Goal: Task Accomplishment & Management: Manage account settings

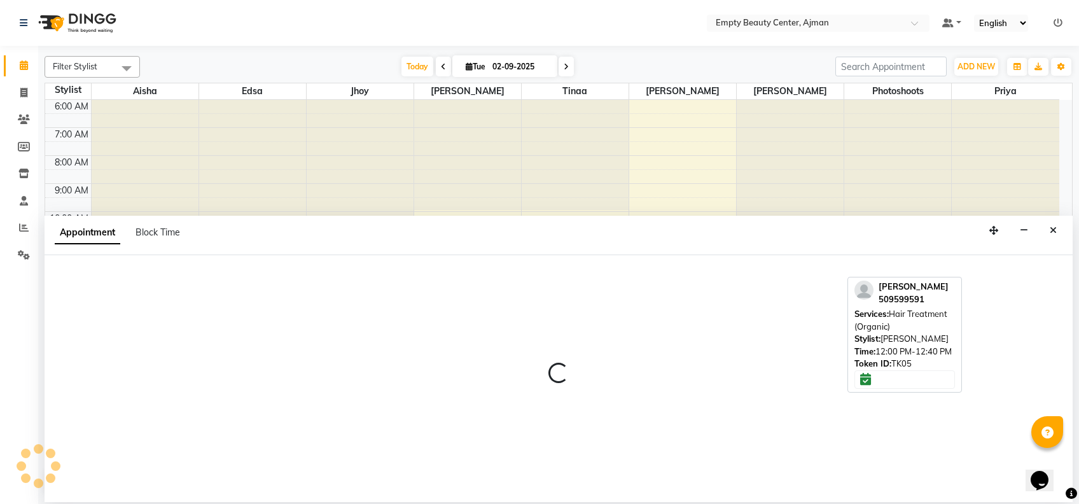
select select "43428"
select select "tentative"
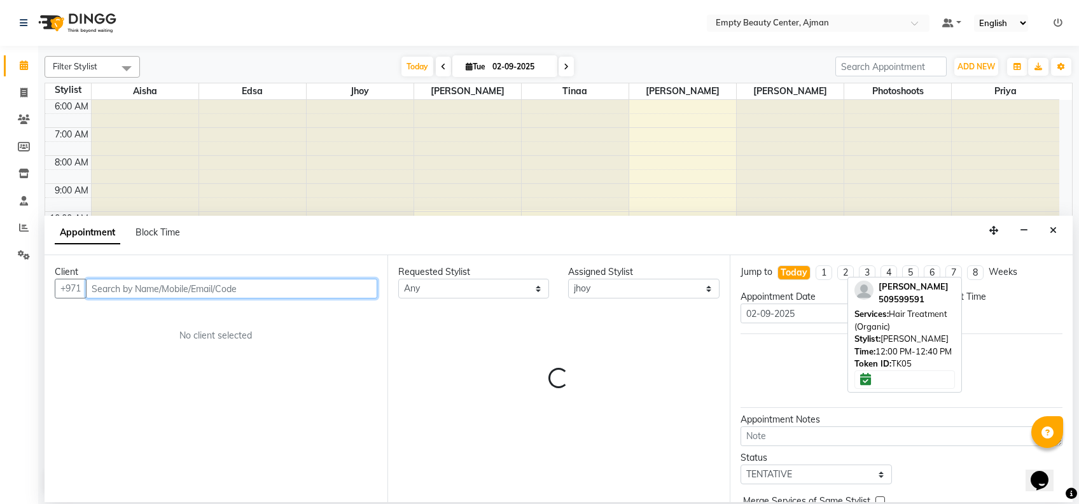
select select "810"
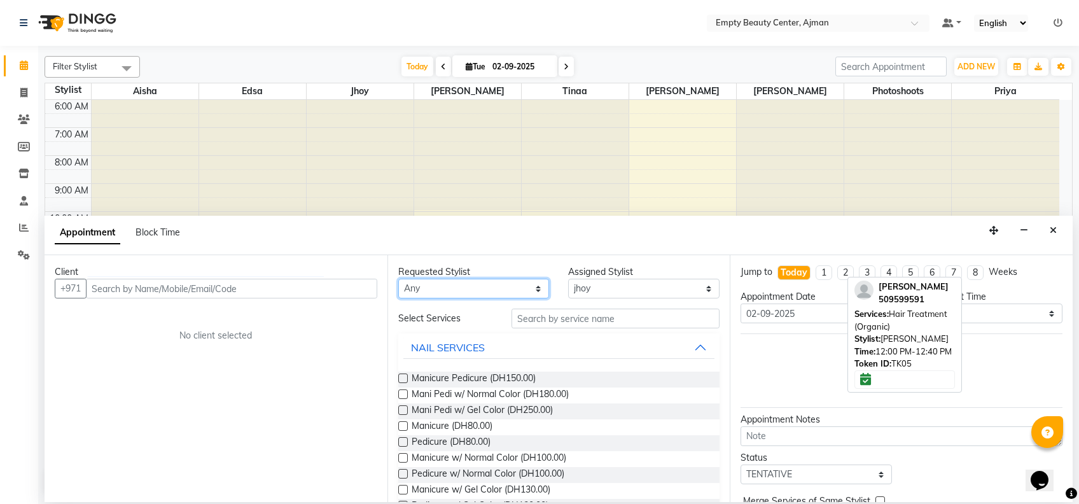
click at [500, 280] on select "Any [PERSON_NAME] Edsa jhoy [PERSON_NAME] Photoshoots Priya [PERSON_NAME] [PERS…" at bounding box center [473, 289] width 151 height 20
select select "43428"
click at [398, 279] on select "Any [PERSON_NAME] Edsa jhoy [PERSON_NAME] Photoshoots Priya [PERSON_NAME] [PERS…" at bounding box center [473, 289] width 151 height 20
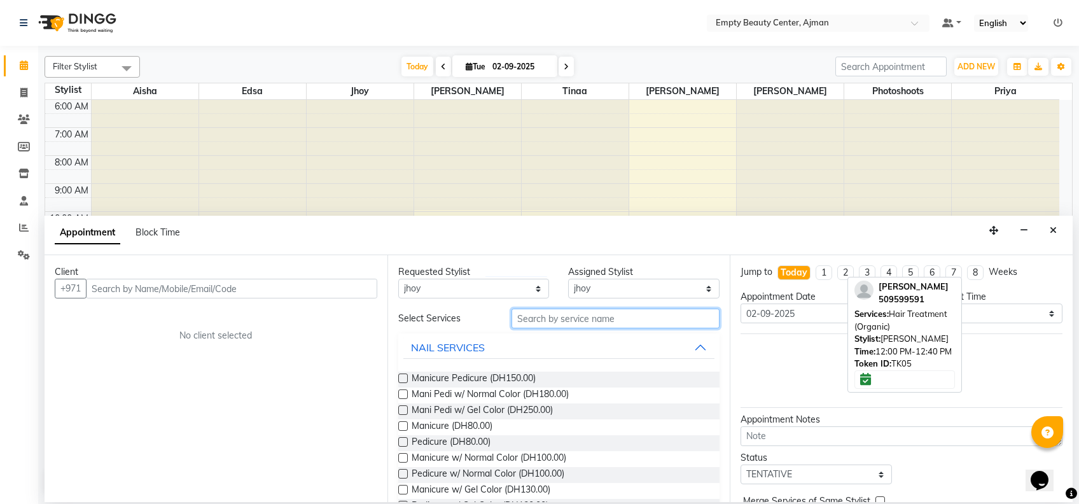
click at [561, 325] on input "text" at bounding box center [616, 319] width 208 height 20
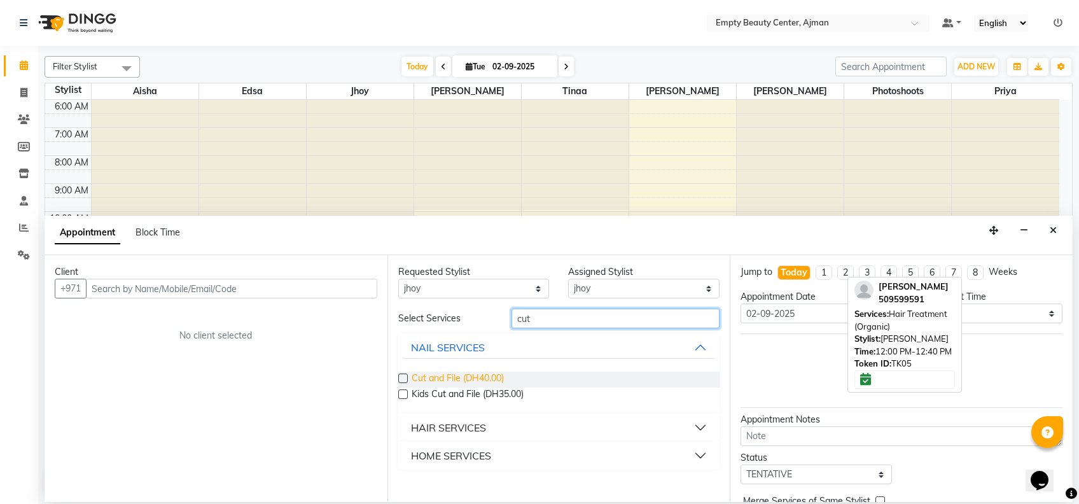
type input "cut"
click at [456, 383] on span "Cut and File (DH40.00)" at bounding box center [458, 380] width 92 height 16
checkbox input "false"
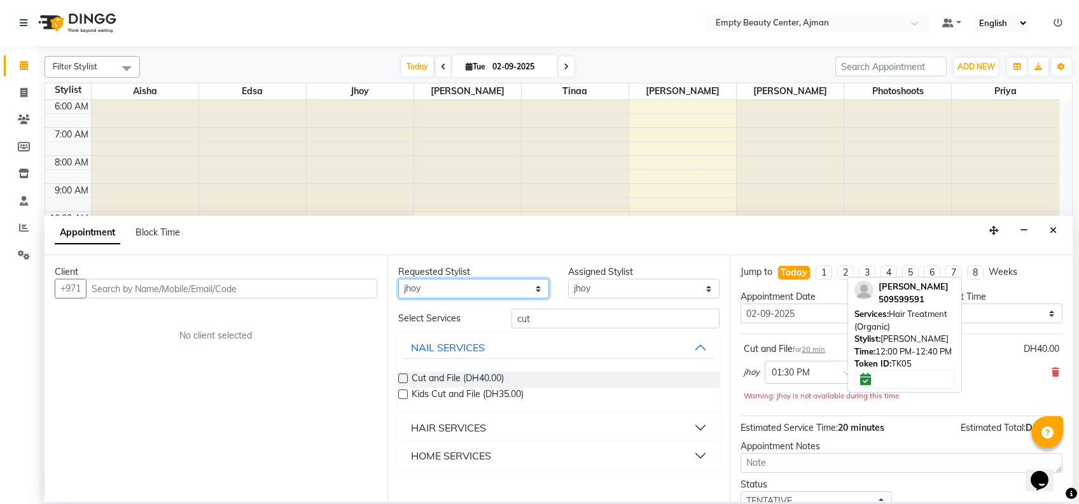
click at [472, 285] on select "Any [PERSON_NAME] Edsa jhoy [PERSON_NAME] Photoshoots Priya [PERSON_NAME] [PERS…" at bounding box center [473, 289] width 151 height 20
select select "41790"
click at [398, 279] on select "Any [PERSON_NAME] Edsa jhoy [PERSON_NAME] Photoshoots Priya [PERSON_NAME] [PERS…" at bounding box center [473, 289] width 151 height 20
select select "41790"
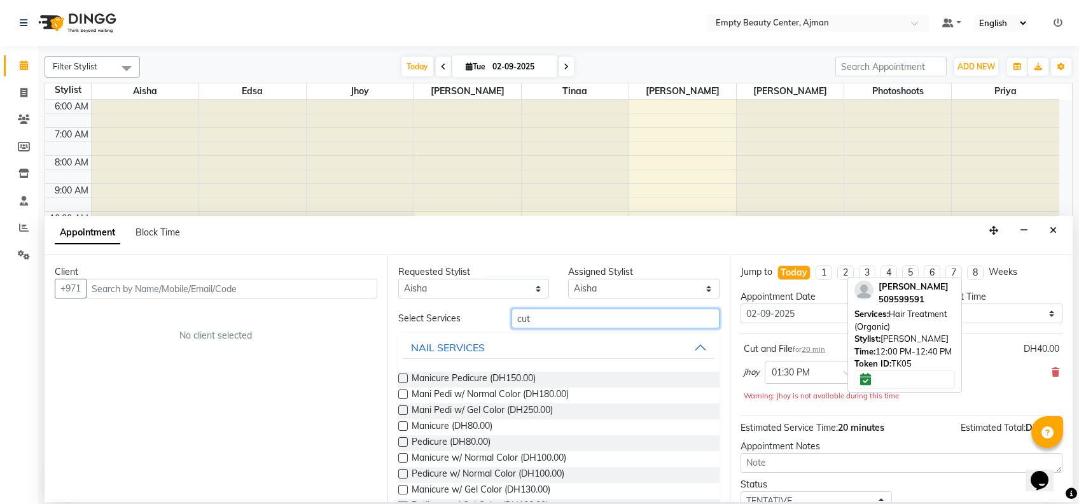
click at [572, 316] on input "cut" at bounding box center [616, 319] width 208 height 20
type input "c"
type input "pedi"
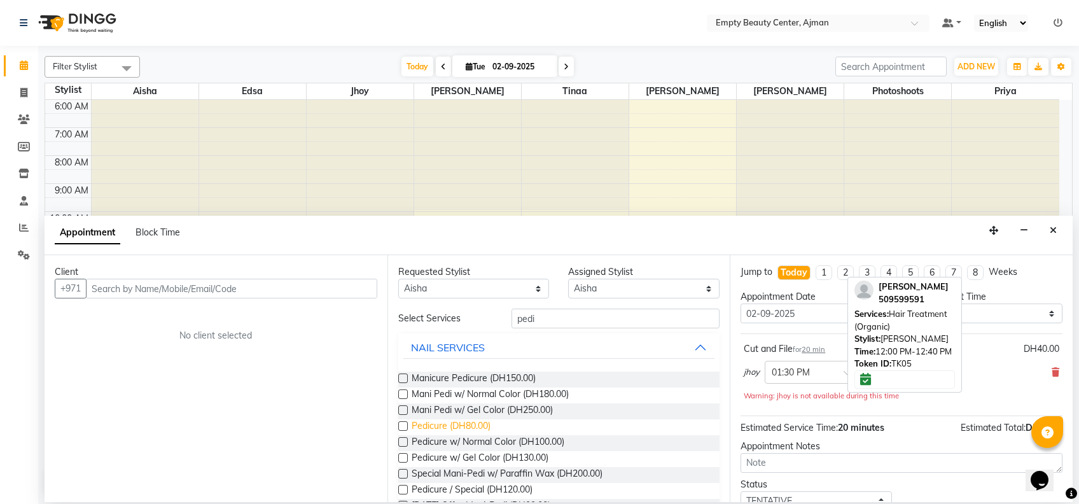
click at [467, 428] on span "Pedicure (DH80.00)" at bounding box center [451, 427] width 79 height 16
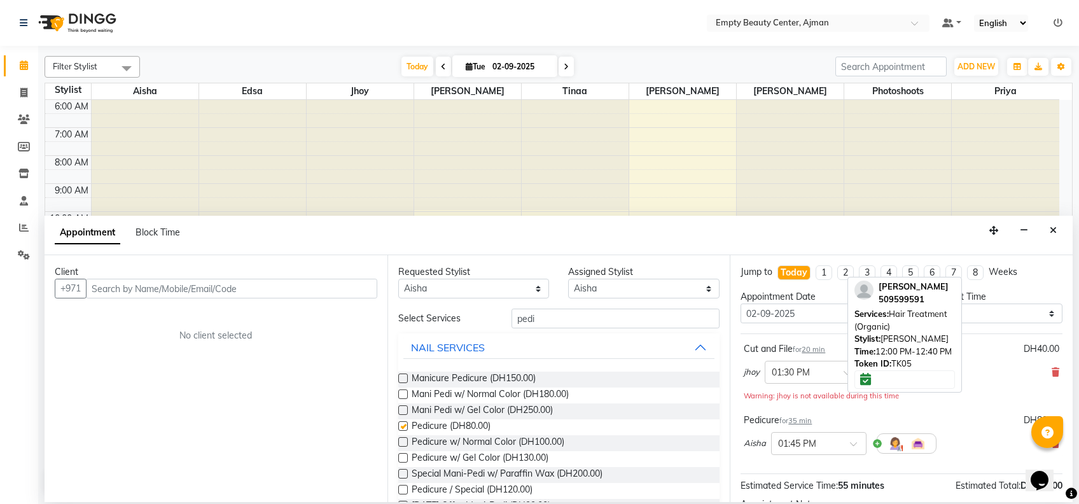
checkbox input "false"
click at [323, 285] on input "text" at bounding box center [232, 289] width 292 height 20
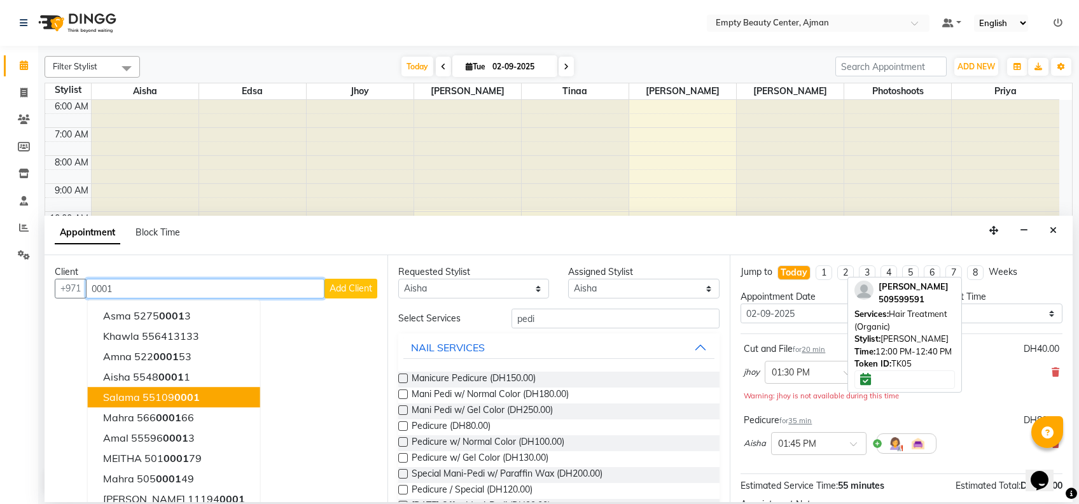
scroll to position [11, 0]
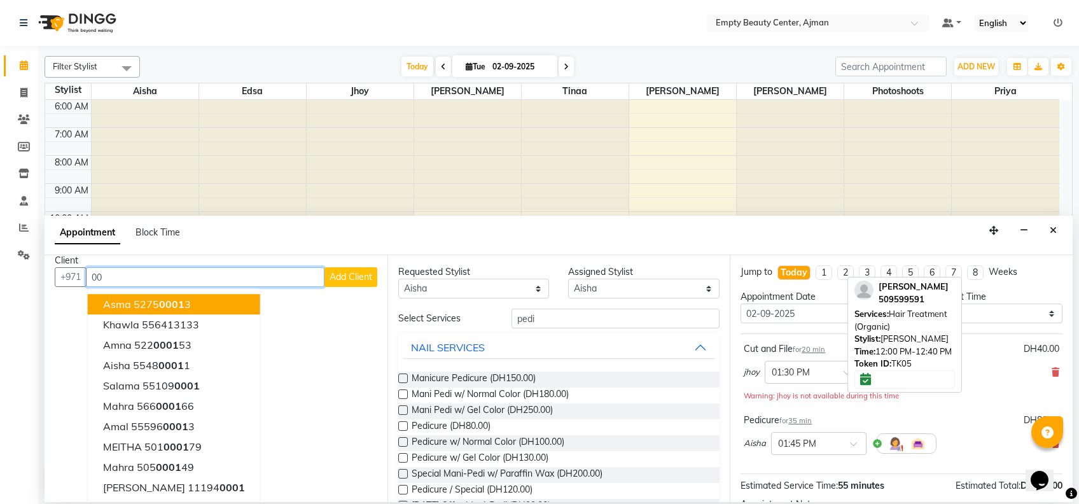
type input "0"
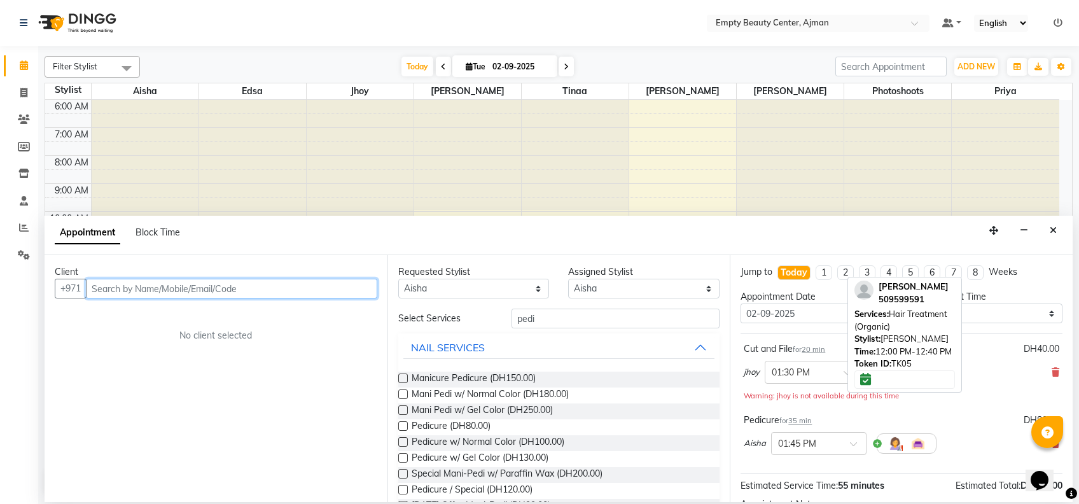
scroll to position [0, 0]
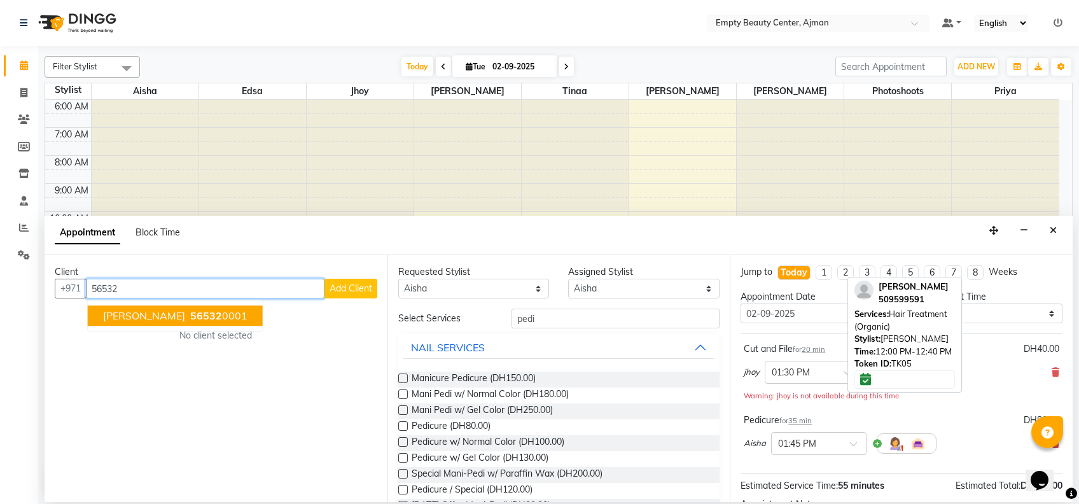
click at [202, 306] on button "[PERSON_NAME] 56532 0001" at bounding box center [175, 316] width 175 height 20
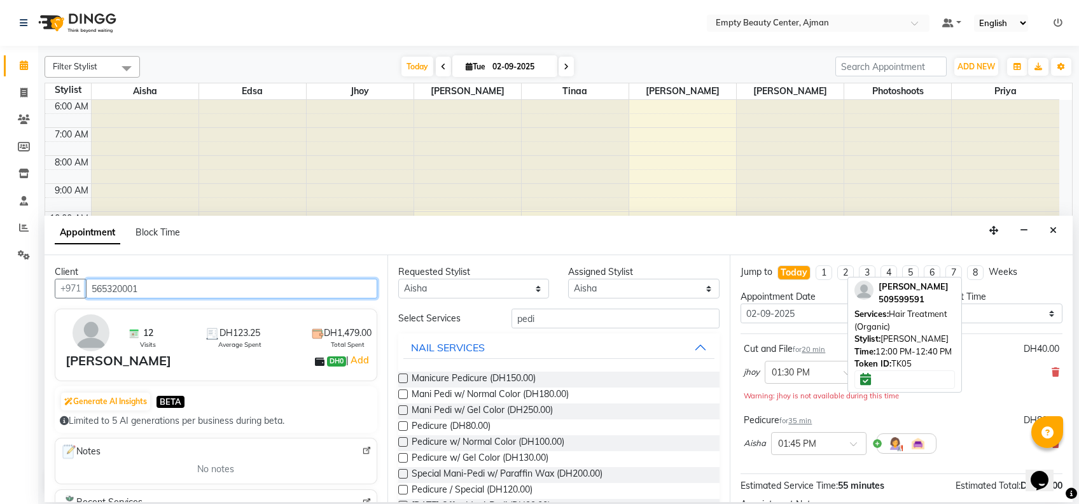
type input "565320001"
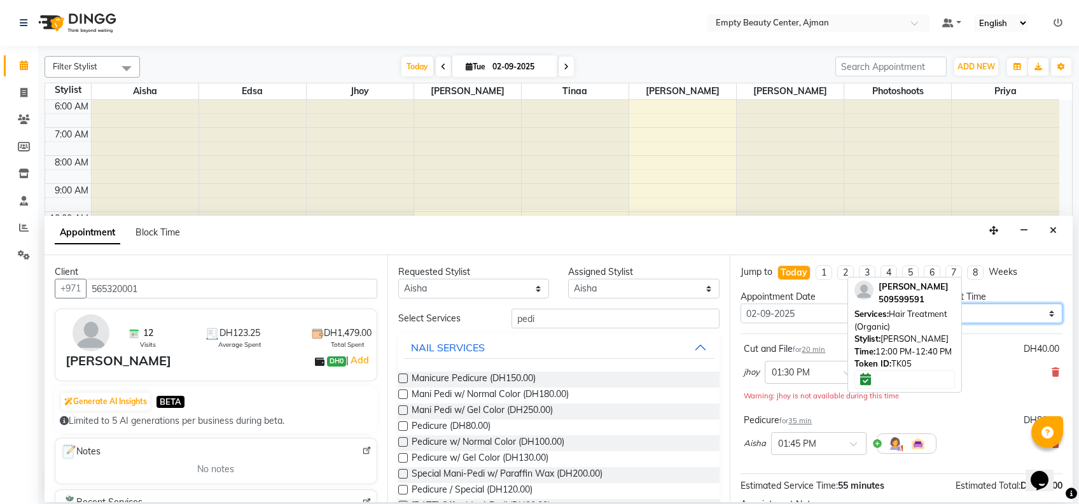
click at [992, 309] on select "Select 01:00 AM 01:15 AM 01:30 AM 01:45 AM 02:00 AM 02:15 AM 02:30 AM 02:45 AM …" at bounding box center [986, 314] width 151 height 20
click at [911, 304] on select "Select 01:00 AM 01:15 AM 01:30 AM 01:45 AM 02:00 AM 02:15 AM 02:30 AM 02:45 AM …" at bounding box center [986, 314] width 151 height 20
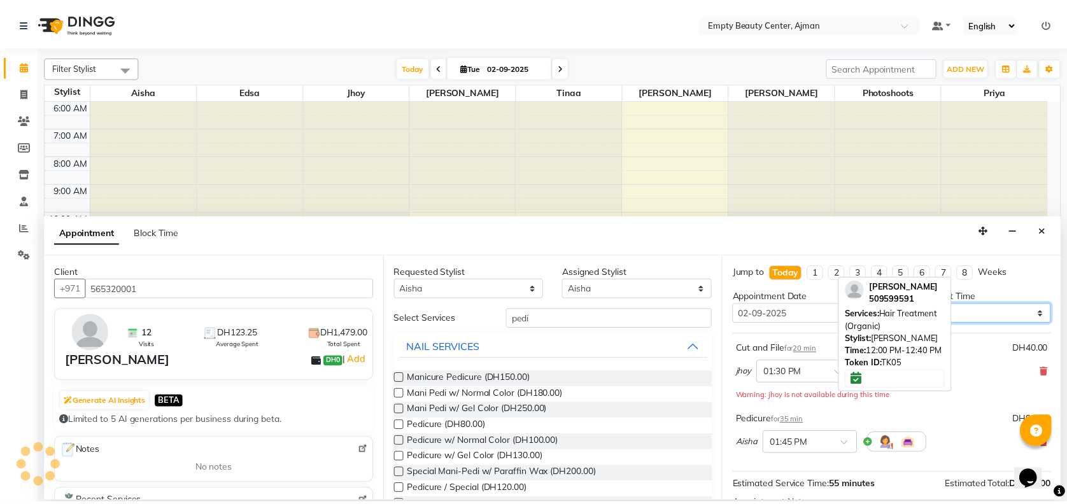
scroll to position [146, 0]
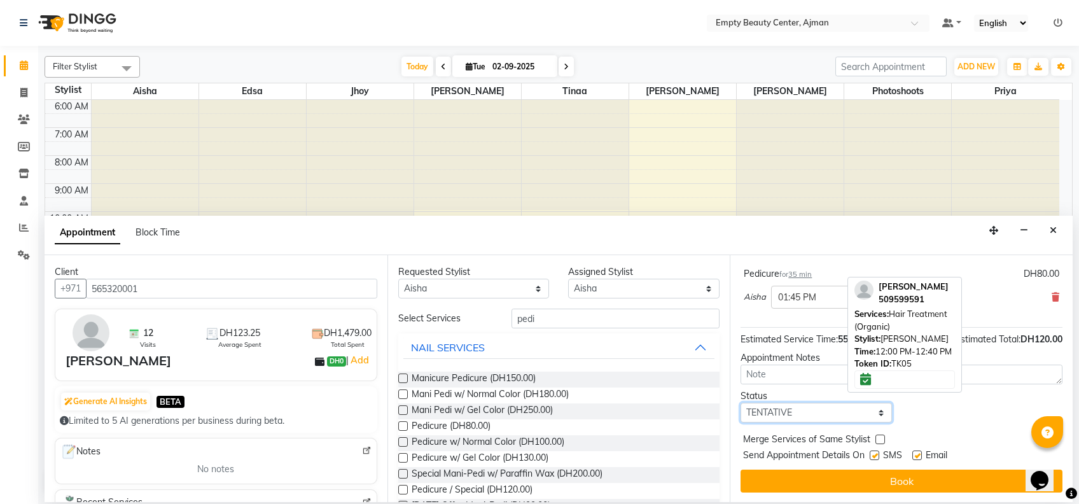
click at [834, 407] on select "Select TENTATIVE CONFIRM CHECK-IN UPCOMING" at bounding box center [816, 413] width 151 height 20
select select "confirm booking"
click at [741, 403] on select "Select TENTATIVE CONFIRM CHECK-IN UPCOMING" at bounding box center [816, 413] width 151 height 20
click at [879, 438] on label at bounding box center [881, 440] width 10 height 10
click at [879, 438] on input "checkbox" at bounding box center [880, 441] width 8 height 8
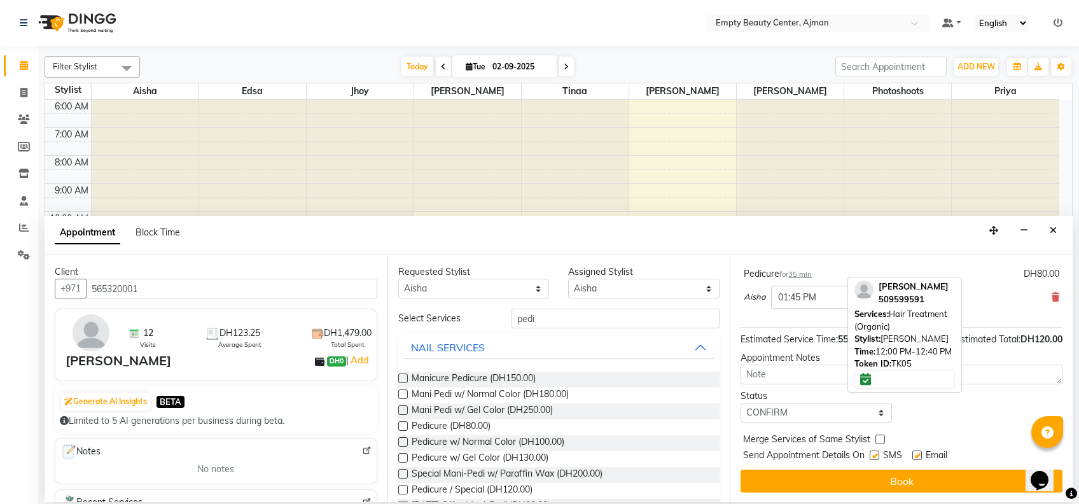
checkbox input "true"
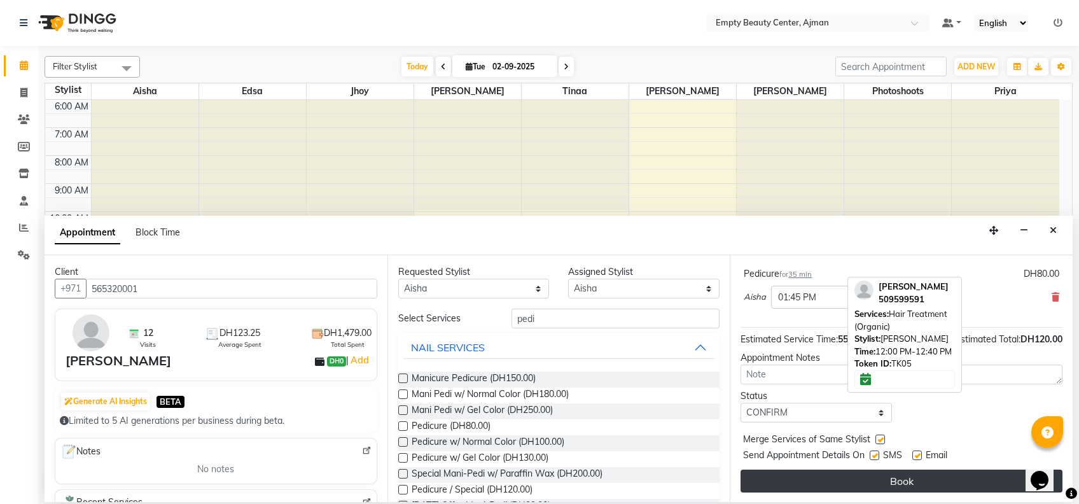
click at [899, 479] on button "Book" at bounding box center [902, 481] width 322 height 23
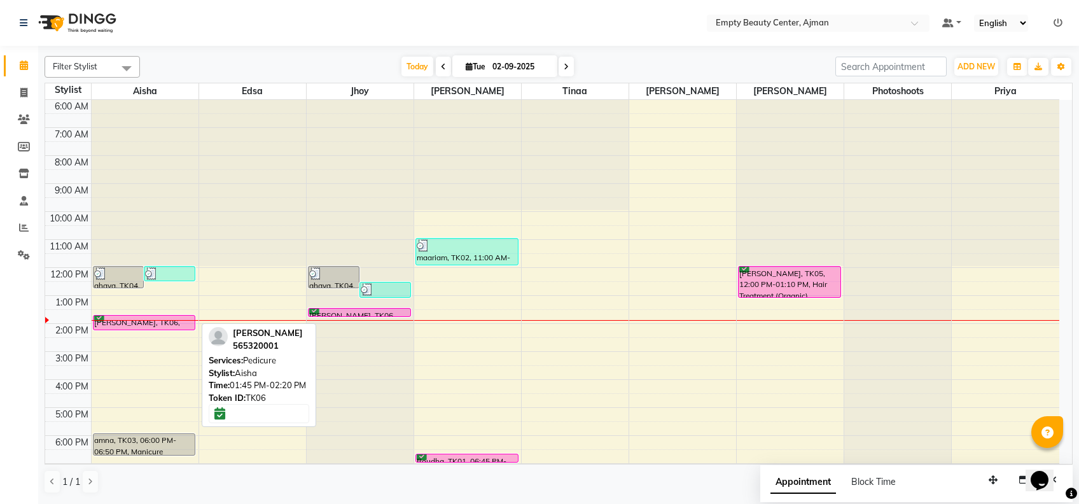
click at [148, 319] on div "[PERSON_NAME], TK06, 01:45 PM-02:20 PM, Pedicure" at bounding box center [145, 323] width 102 height 14
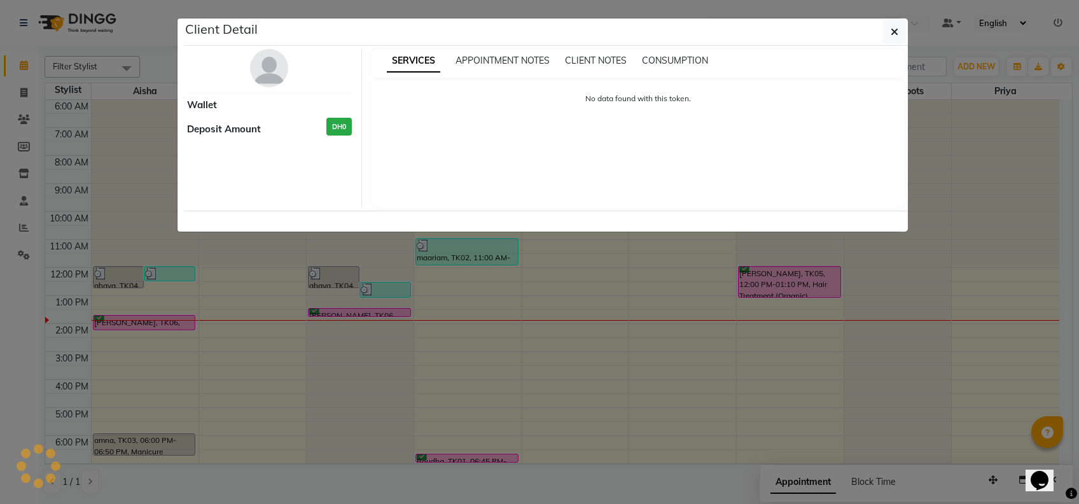
select select "6"
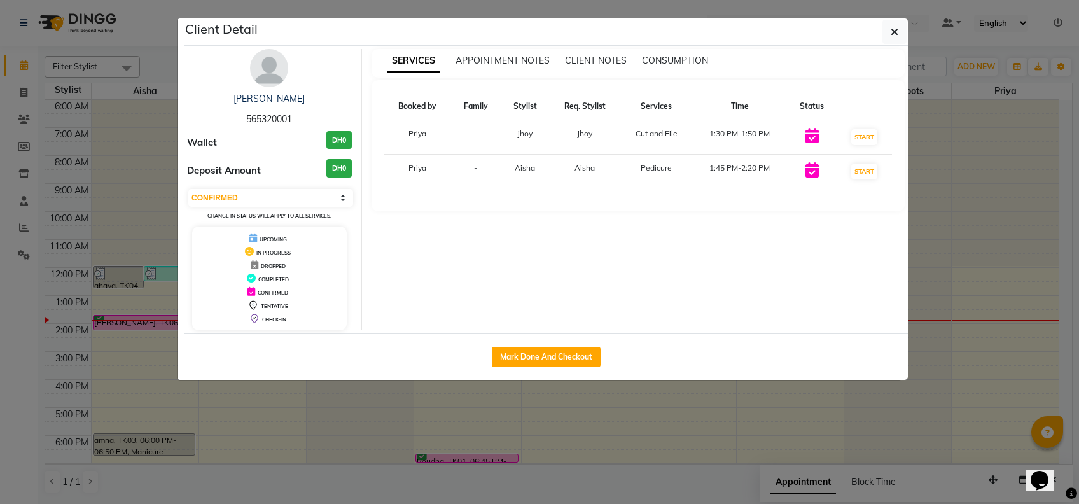
click at [294, 454] on ngb-modal-window "Client Detail [PERSON_NAME] 565320001 Wallet DH0 Deposit Amount DH0 Select IN S…" at bounding box center [539, 252] width 1079 height 504
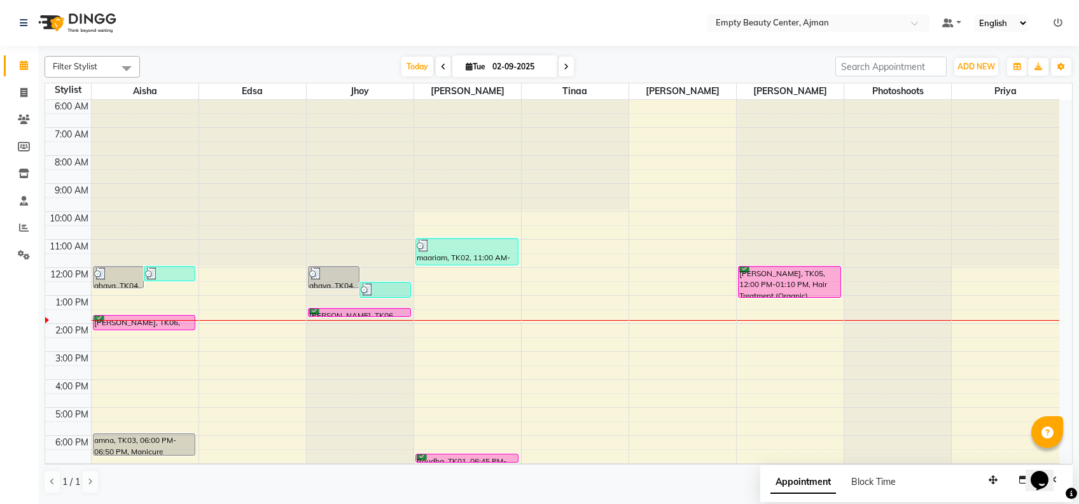
click at [294, 454] on ngb-modal-window "Client Detail [PERSON_NAME] 565320001 Wallet DH0 Deposit Amount DH0 Select IN S…" at bounding box center [539, 252] width 1079 height 504
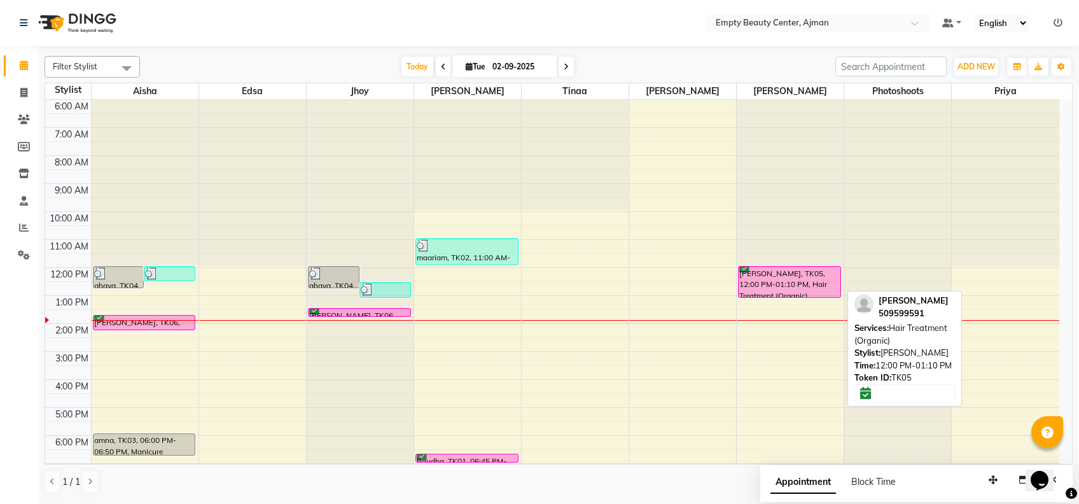
click at [822, 290] on div "[PERSON_NAME], TK05, 12:00 PM-01:10 PM, Hair Treatment (Organic)" at bounding box center [790, 282] width 102 height 31
select select "6"
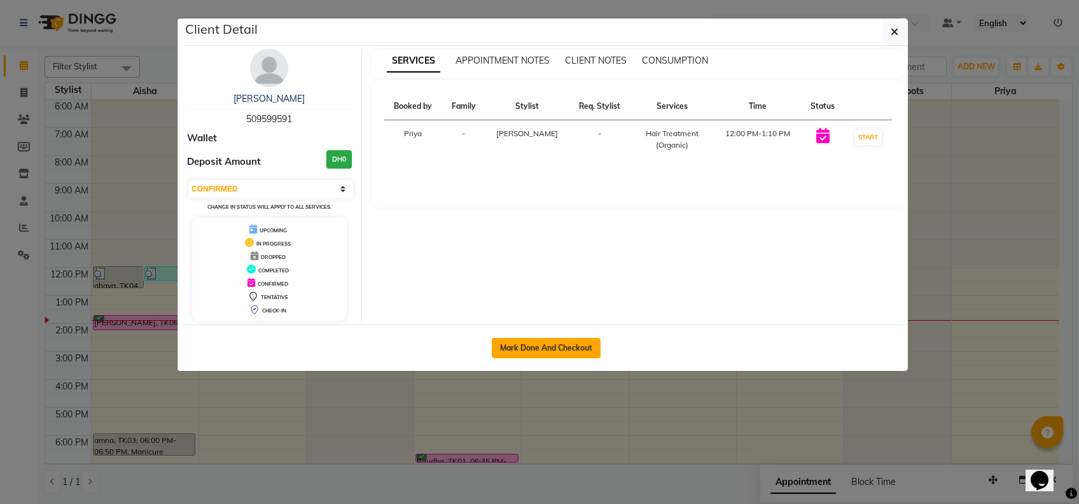
click at [537, 350] on button "Mark Done And Checkout" at bounding box center [546, 348] width 109 height 20
select select "service"
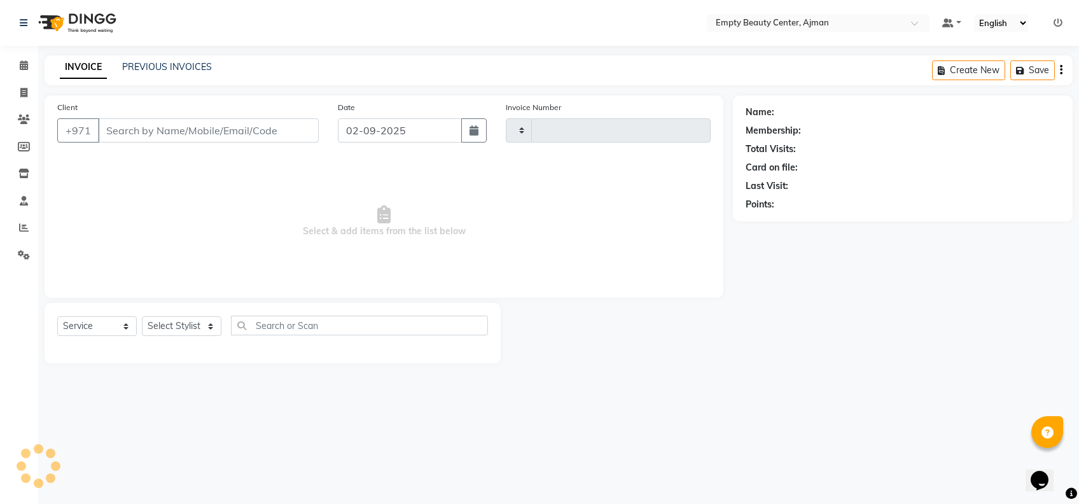
type input "2185"
select select "769"
type input "509599591"
select select "57154"
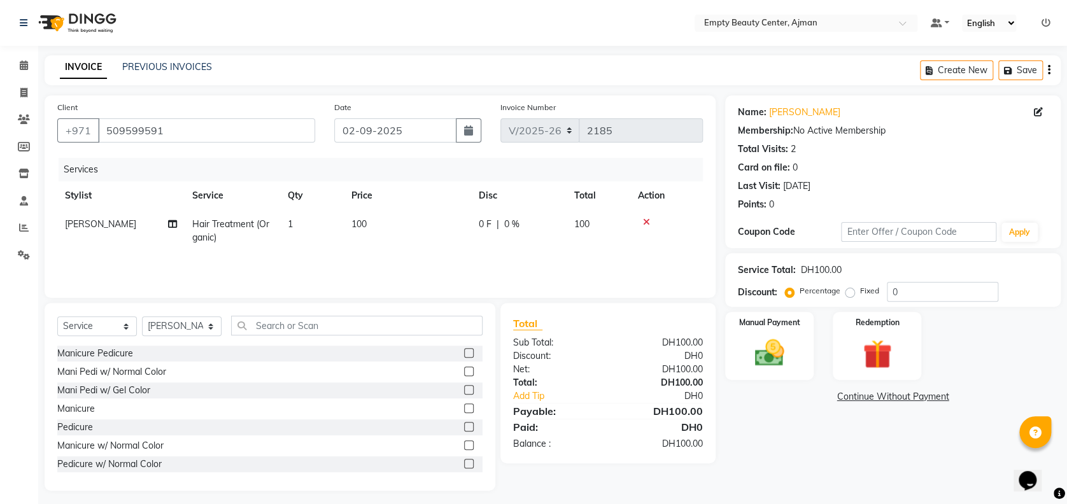
click at [758, 295] on div "Discount:" at bounding box center [757, 292] width 39 height 13
click at [783, 362] on img at bounding box center [769, 352] width 49 height 35
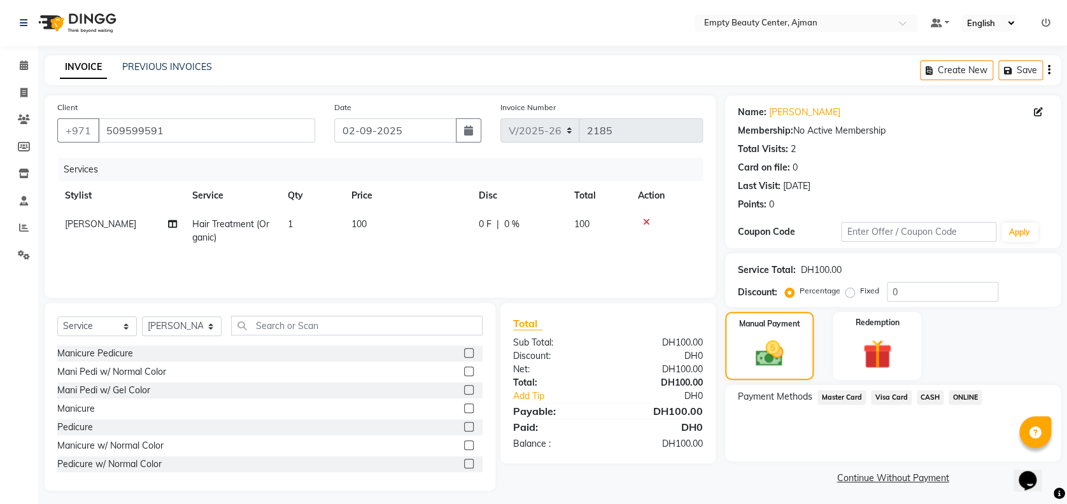
click at [885, 396] on span "Visa Card" at bounding box center [891, 397] width 41 height 15
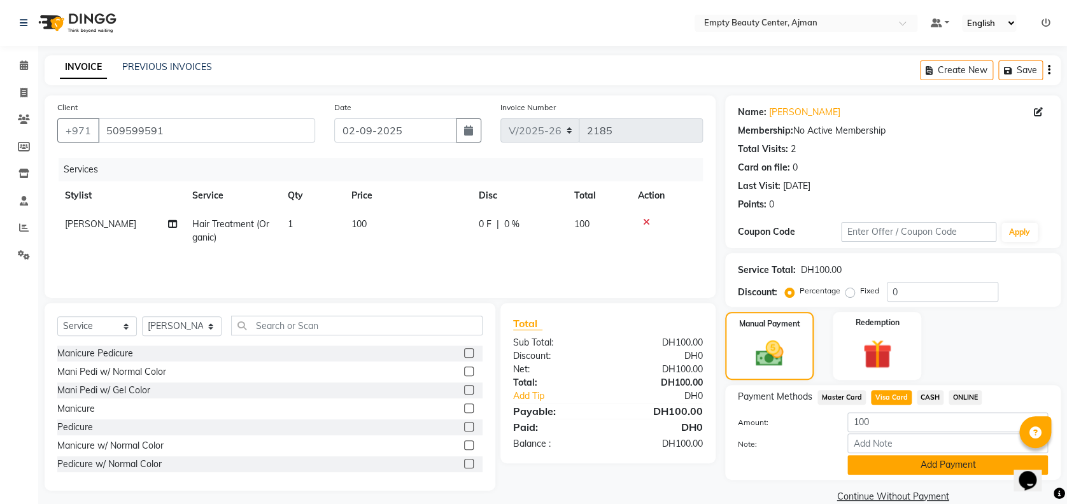
click at [918, 455] on button "Add Payment" at bounding box center [947, 465] width 200 height 20
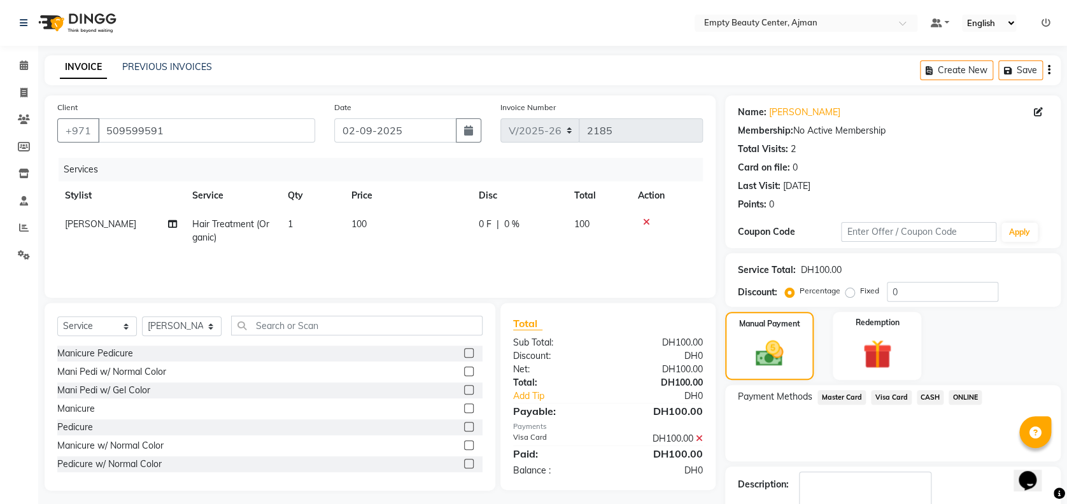
scroll to position [74, 0]
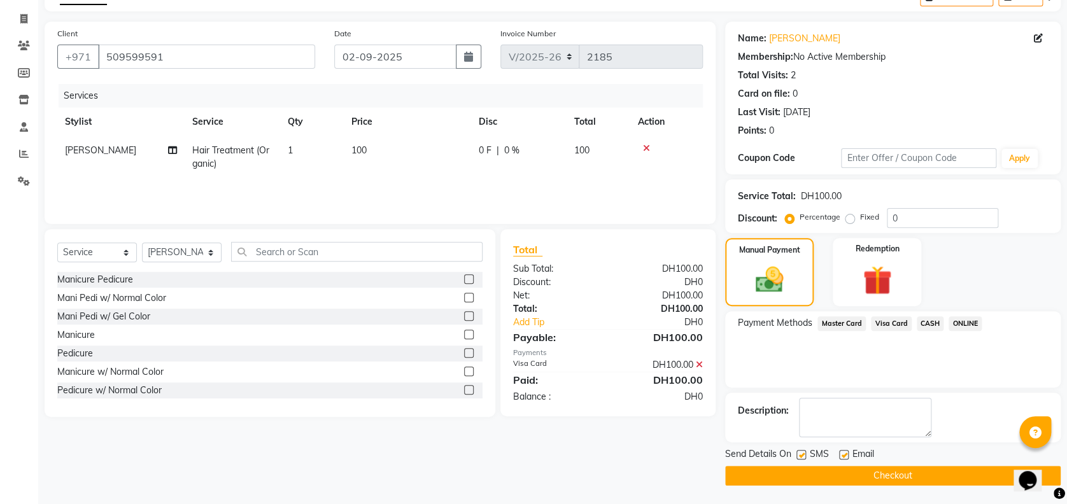
click at [885, 470] on button "Checkout" at bounding box center [892, 476] width 335 height 20
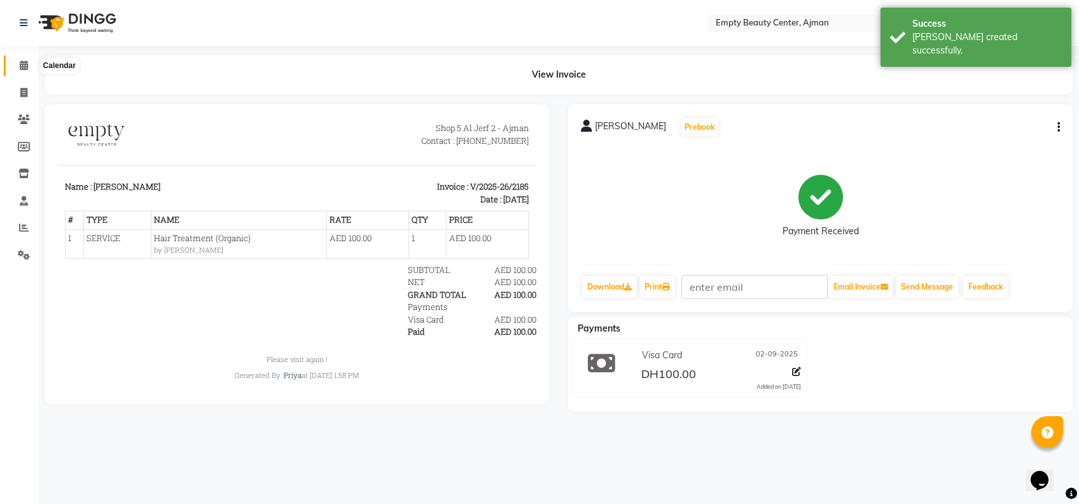
click at [31, 66] on span at bounding box center [24, 66] width 22 height 15
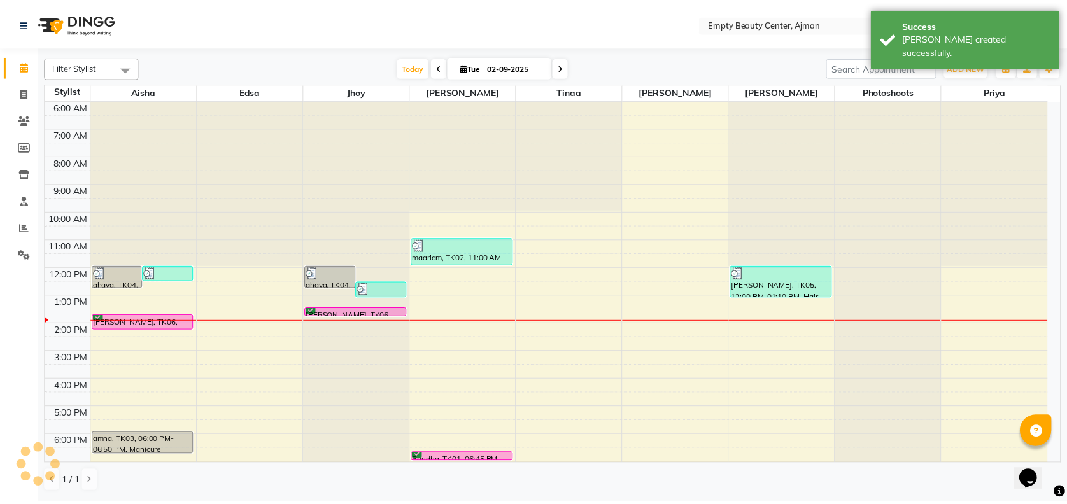
scroll to position [306, 0]
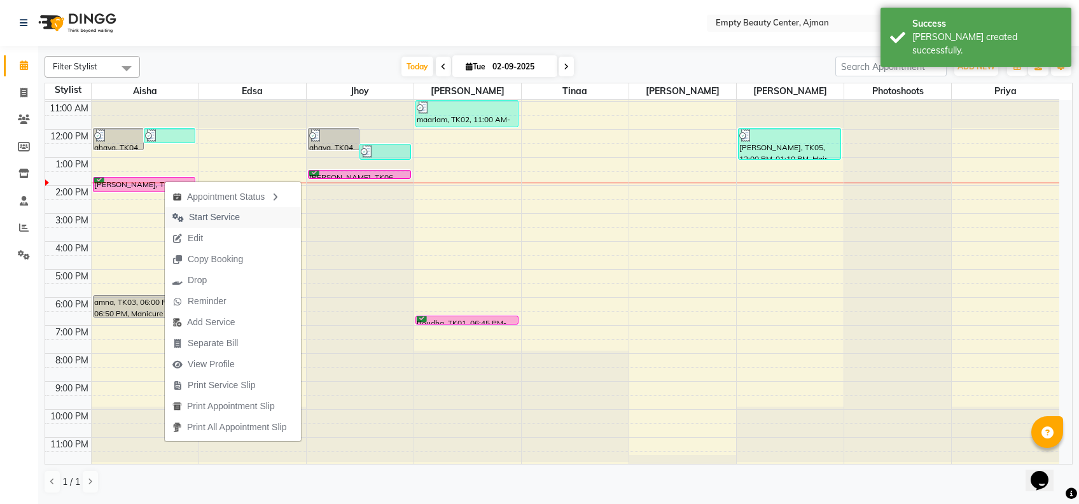
click at [232, 219] on span "Start Service" at bounding box center [214, 217] width 51 height 13
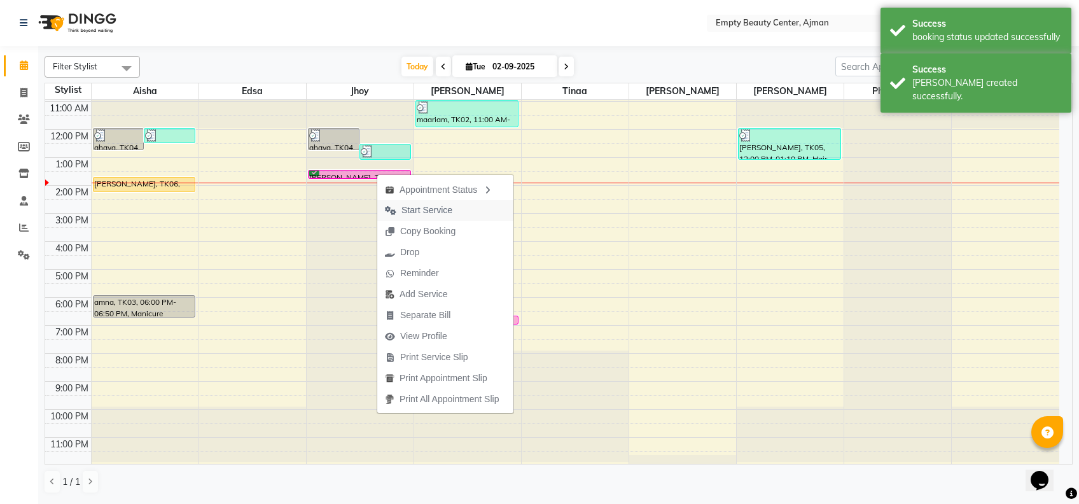
click at [409, 218] on span "Start Service" at bounding box center [418, 210] width 83 height 21
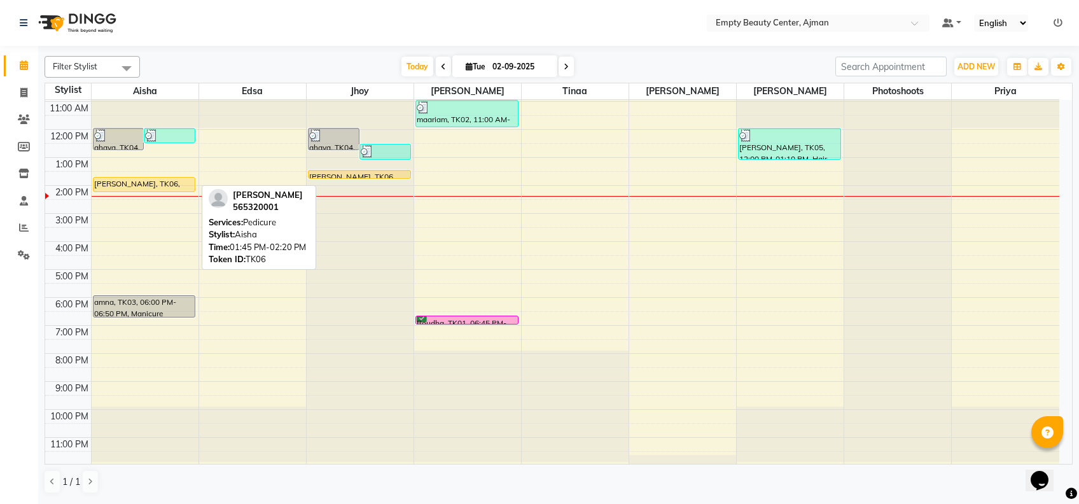
click at [162, 190] on div at bounding box center [145, 191] width 102 height 5
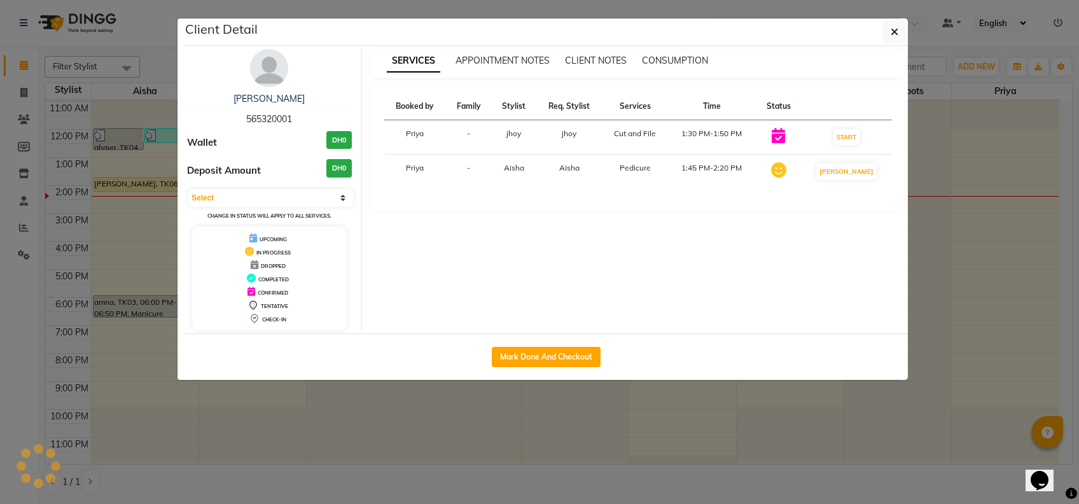
select select "1"
click at [588, 352] on button "Mark Done And Checkout" at bounding box center [546, 357] width 109 height 20
select select "service"
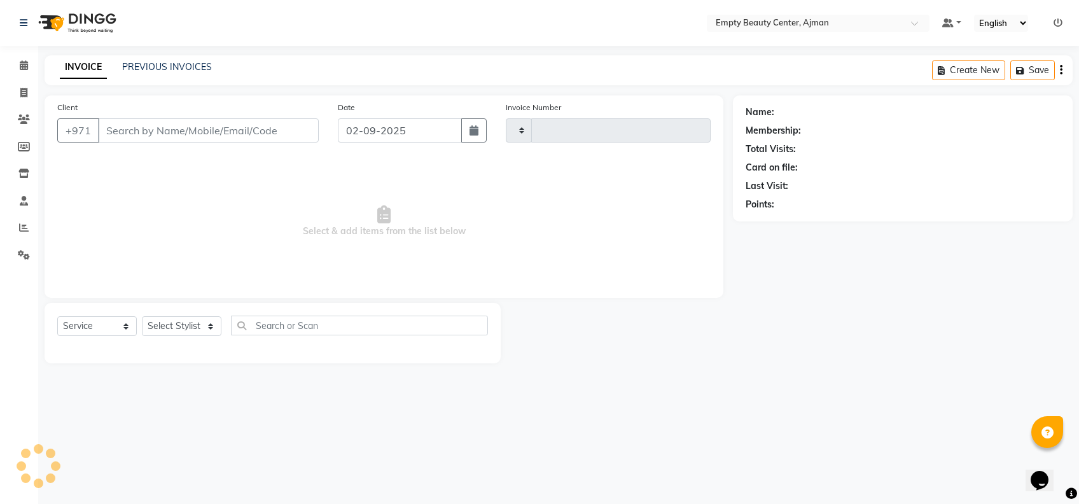
type input "2186"
select select "769"
type input "565320001"
select select "43428"
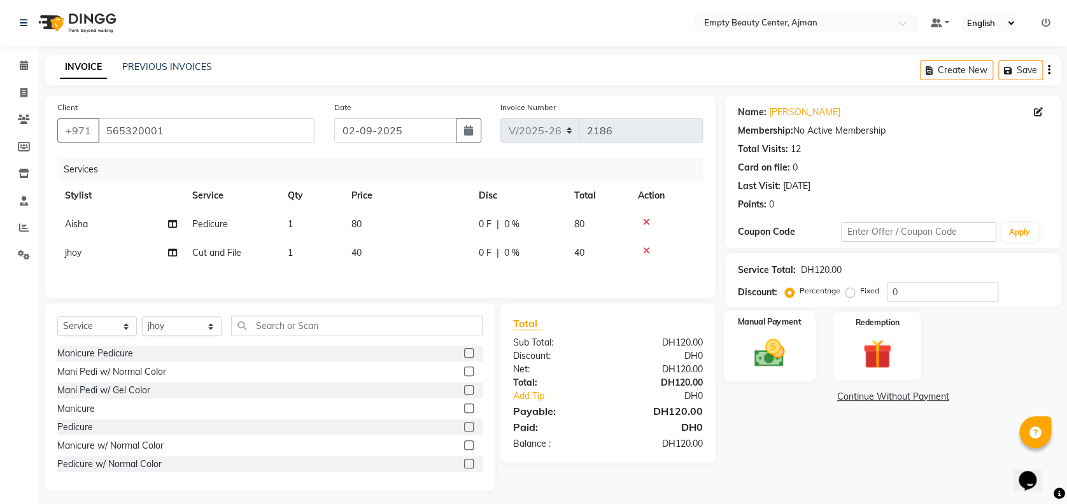
click at [763, 349] on img at bounding box center [769, 352] width 49 height 35
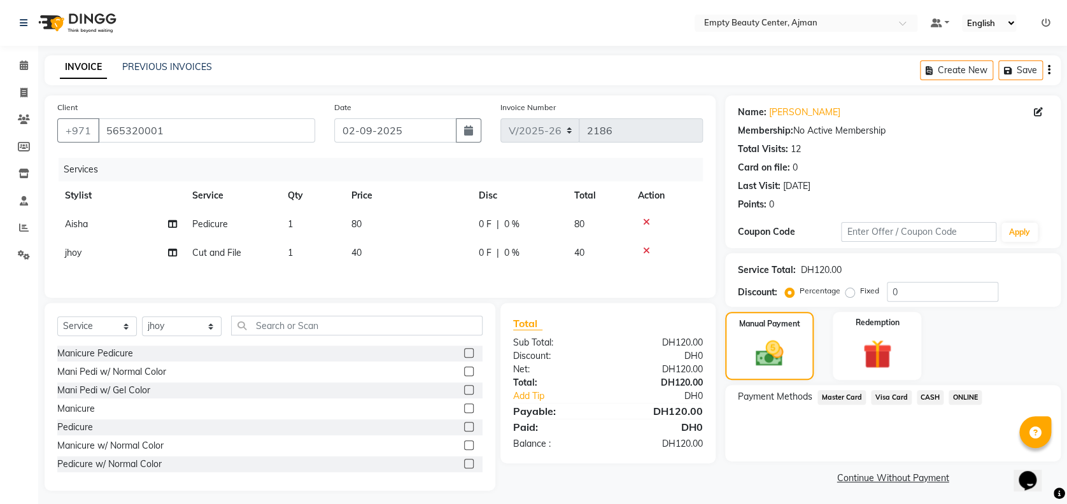
click at [123, 250] on td "jhoy" at bounding box center [120, 253] width 127 height 29
select select "43428"
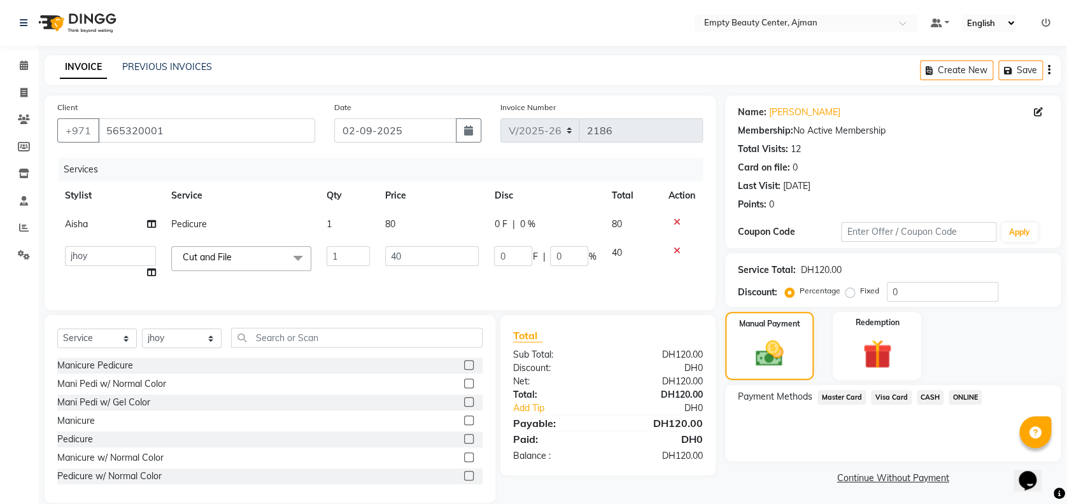
click at [123, 250] on select "[PERSON_NAME] Edsa jhoy [PERSON_NAME] Photoshoots Priya [PERSON_NAME] [PERSON_N…" at bounding box center [110, 256] width 91 height 20
click at [101, 227] on td "Aisha" at bounding box center [110, 224] width 106 height 29
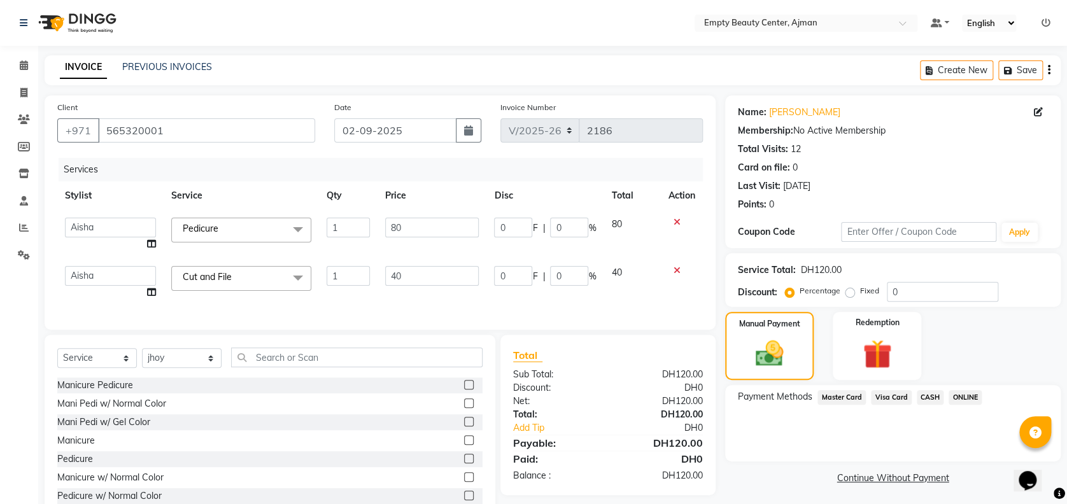
click at [101, 227] on select "[PERSON_NAME] Edsa jhoy [PERSON_NAME] Photoshoots Priya [PERSON_NAME] [PERSON_N…" at bounding box center [110, 228] width 91 height 20
select select "43428"
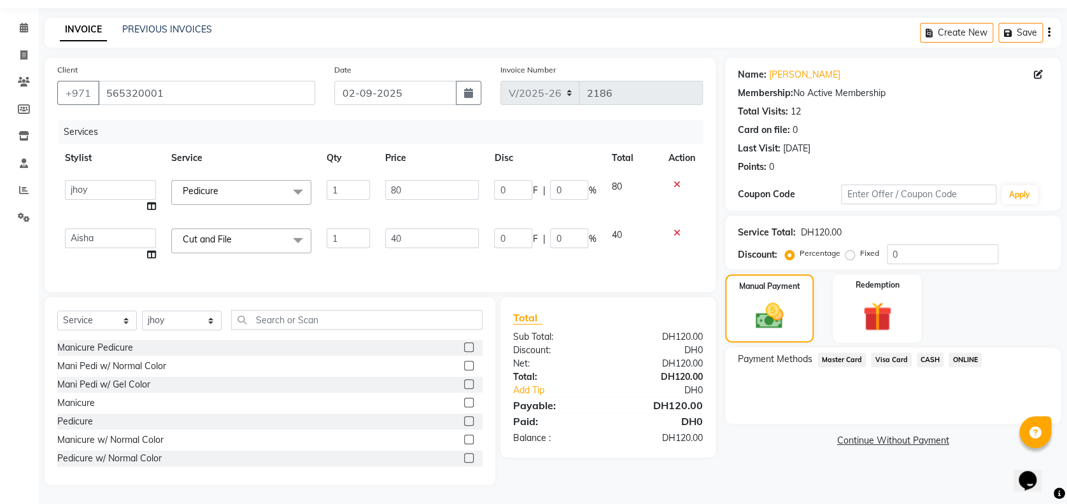
click at [850, 353] on span "Master Card" at bounding box center [841, 360] width 48 height 15
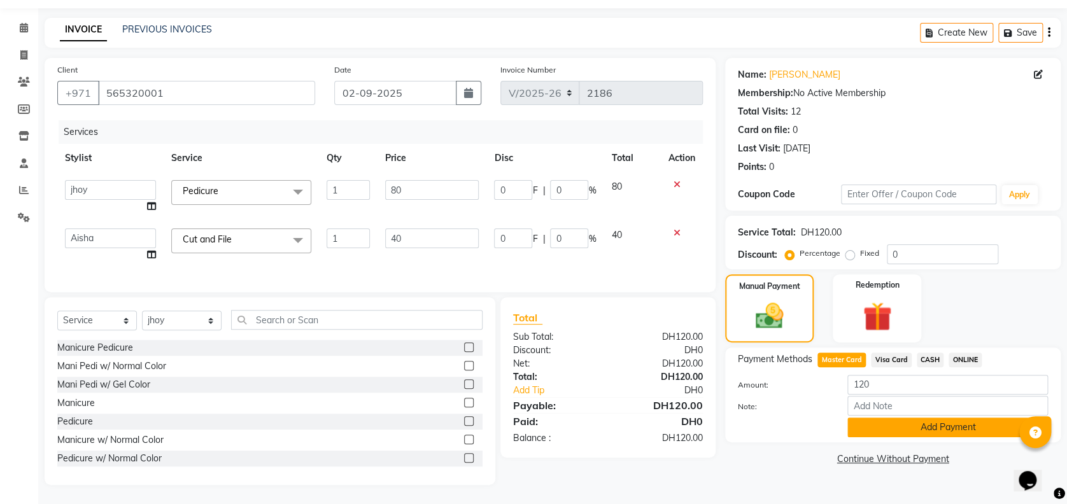
click at [901, 418] on button "Add Payment" at bounding box center [947, 428] width 200 height 20
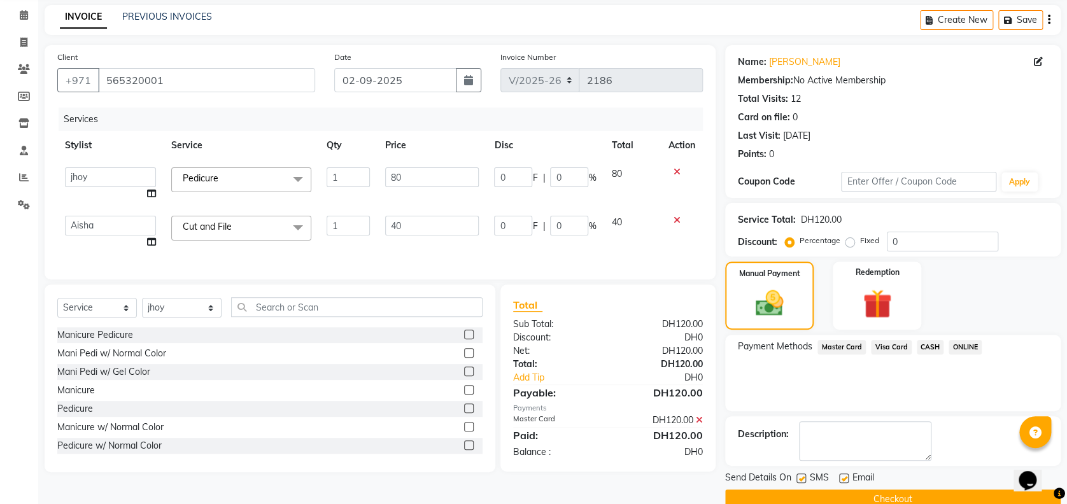
scroll to position [74, 0]
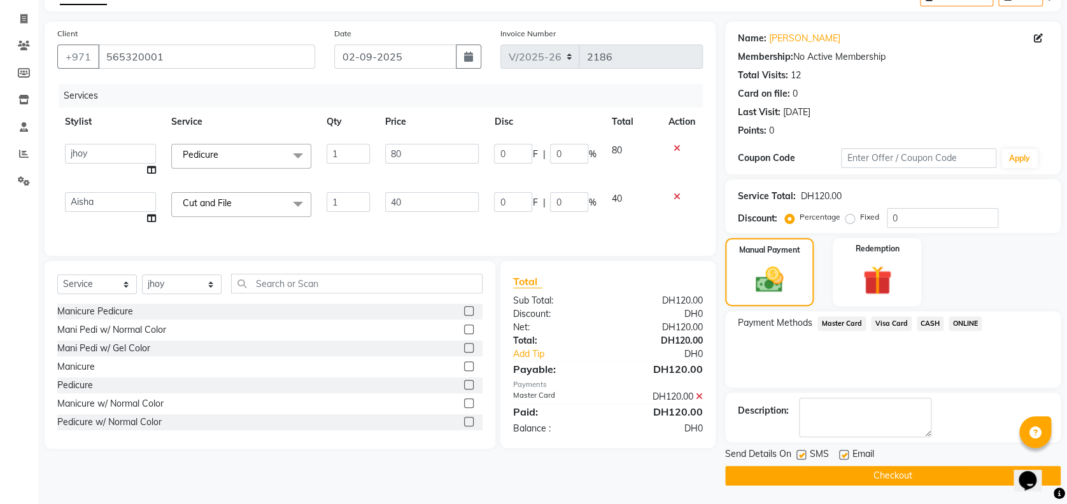
click at [846, 477] on button "Checkout" at bounding box center [892, 476] width 335 height 20
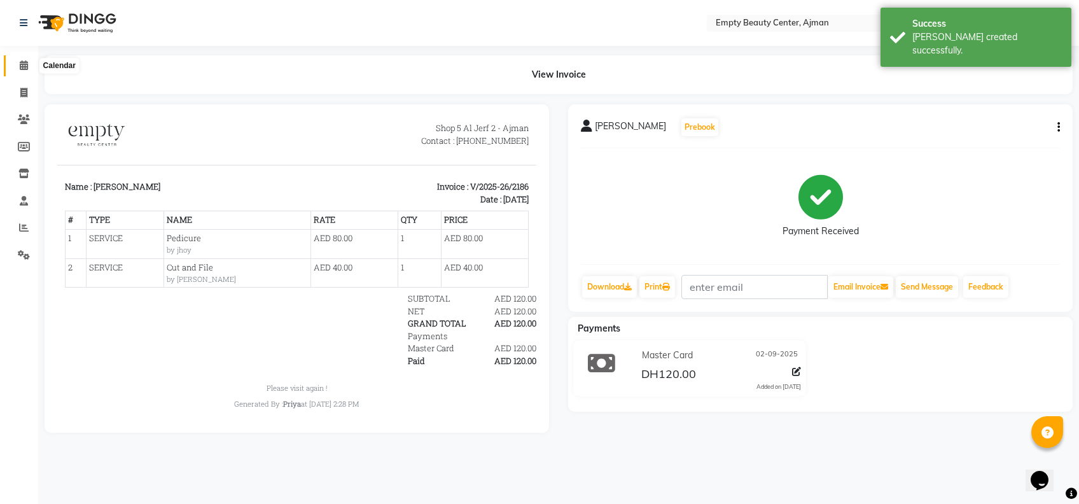
click at [17, 71] on span at bounding box center [24, 66] width 22 height 15
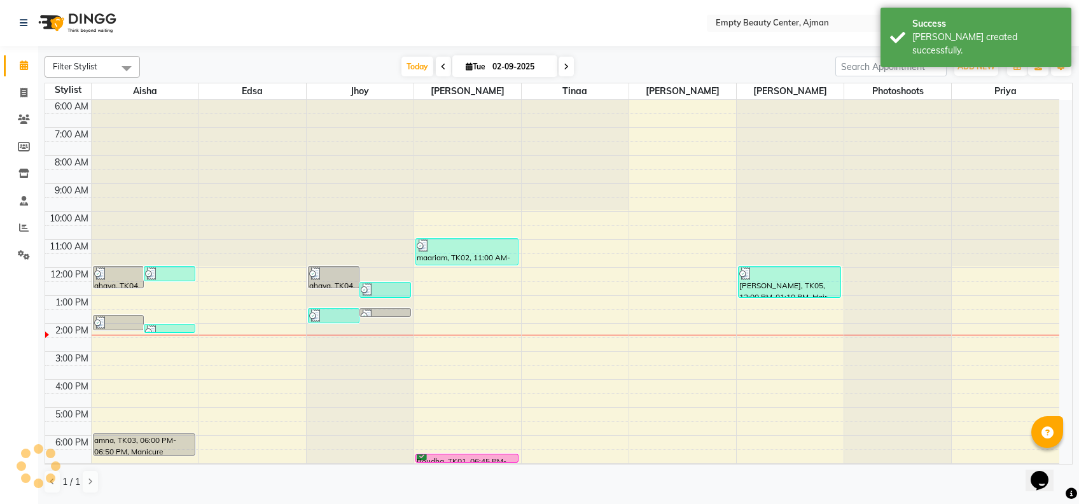
scroll to position [306, 0]
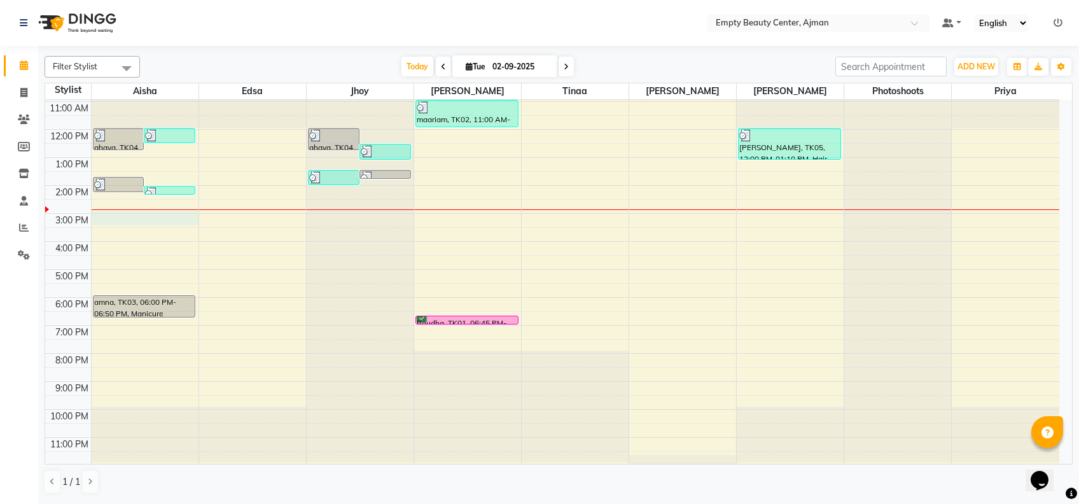
click at [121, 220] on div "12:00 AM 1:00 AM 2:00 AM 3:00 AM 4:00 AM 5:00 AM 6:00 AM 7:00 AM 8:00 AM 9:00 A…" at bounding box center [552, 130] width 1015 height 672
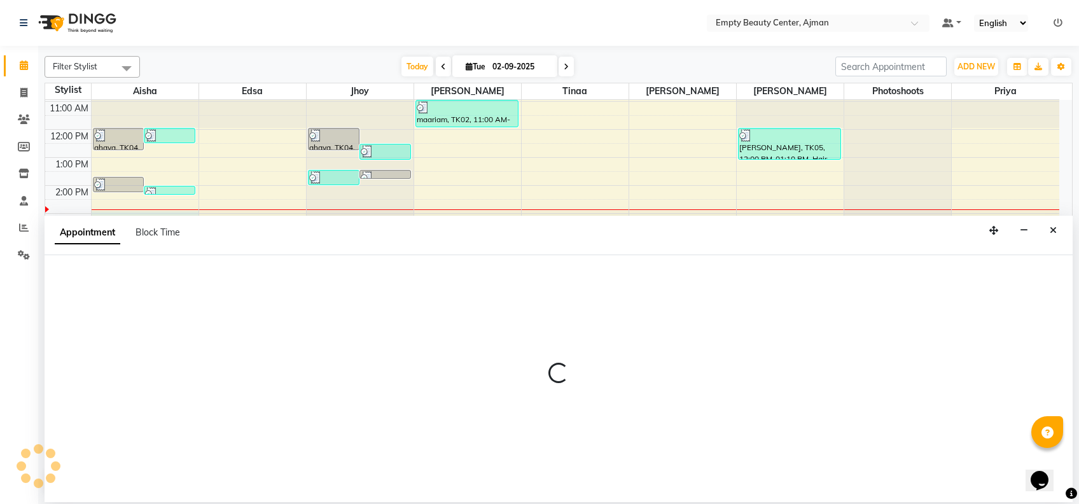
select select "41790"
select select "900"
select select "tentative"
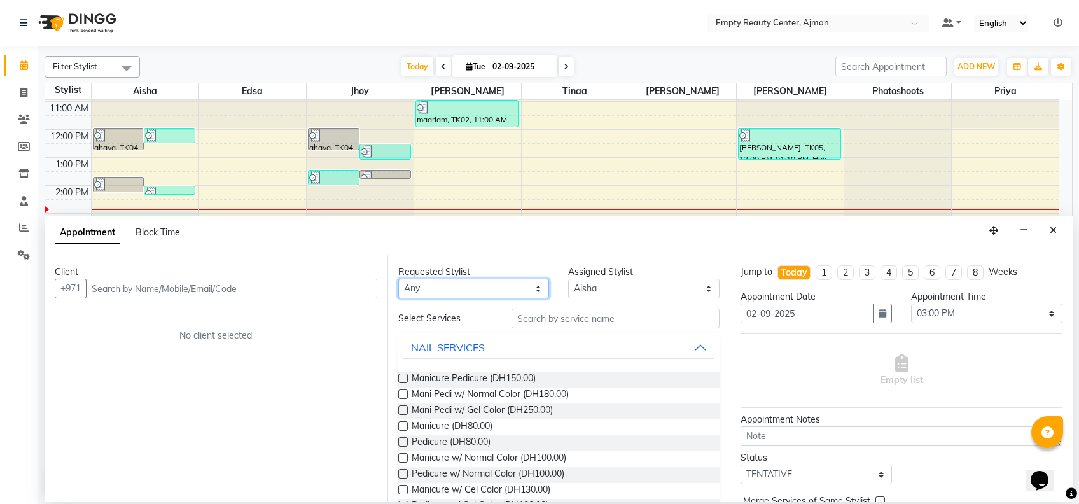
click at [469, 293] on select "Any [PERSON_NAME] Edsa jhoy [PERSON_NAME] Photoshoots Priya [PERSON_NAME] [PERS…" at bounding box center [473, 289] width 151 height 20
select select "41790"
click at [398, 279] on select "Any [PERSON_NAME] Edsa jhoy [PERSON_NAME] Photoshoots Priya [PERSON_NAME] [PERS…" at bounding box center [473, 289] width 151 height 20
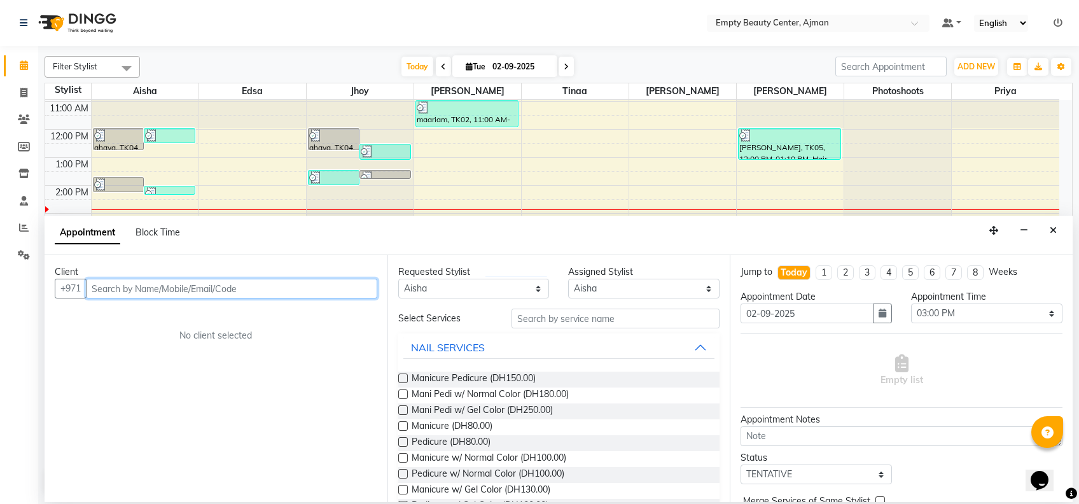
click at [208, 289] on input "text" at bounding box center [232, 289] width 292 height 20
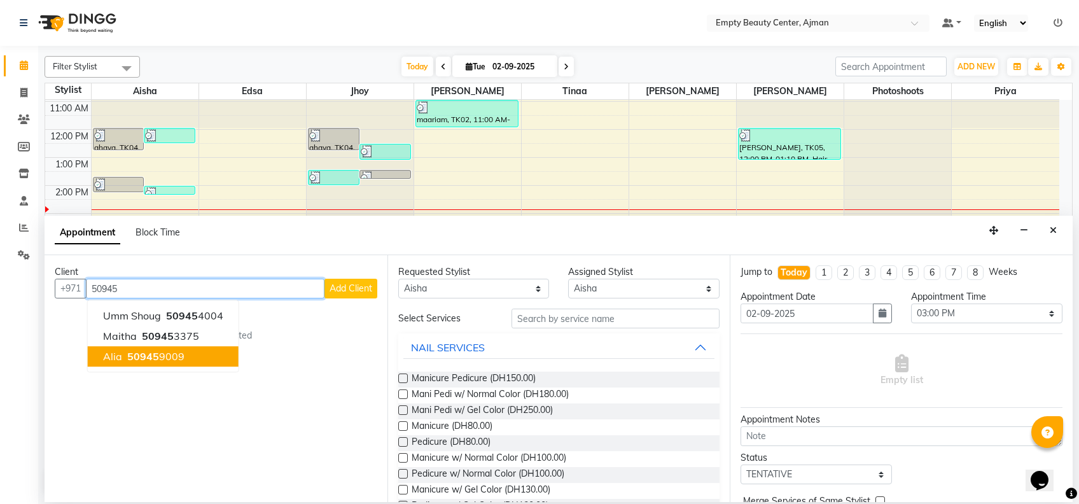
click at [192, 362] on button "alia 50945 9009" at bounding box center [163, 356] width 151 height 20
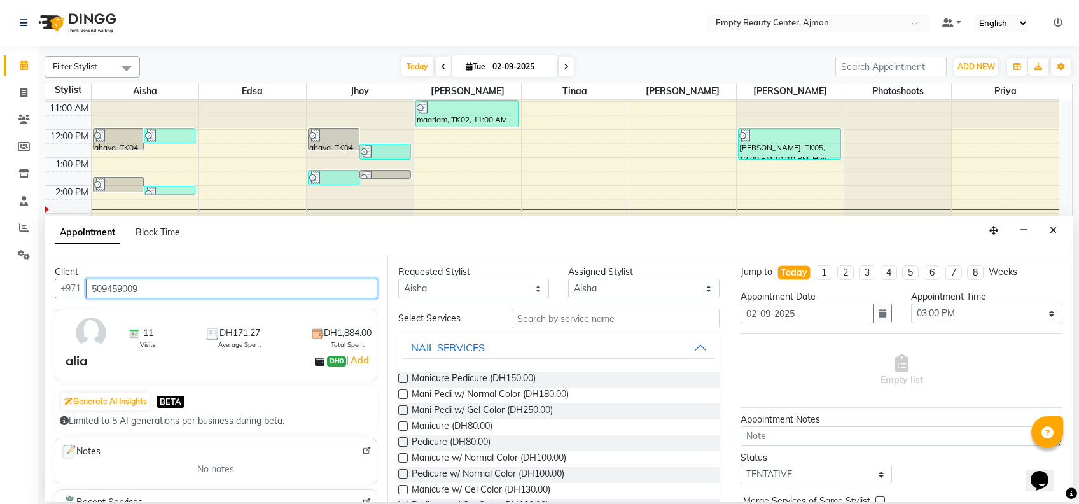
type input "509459009"
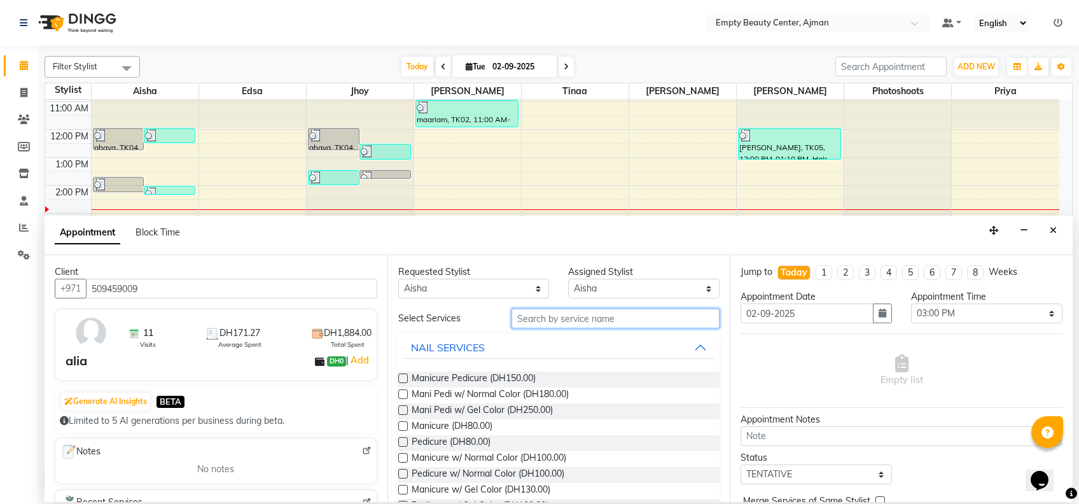
click at [550, 320] on input "text" at bounding box center [616, 319] width 208 height 20
type input "norm"
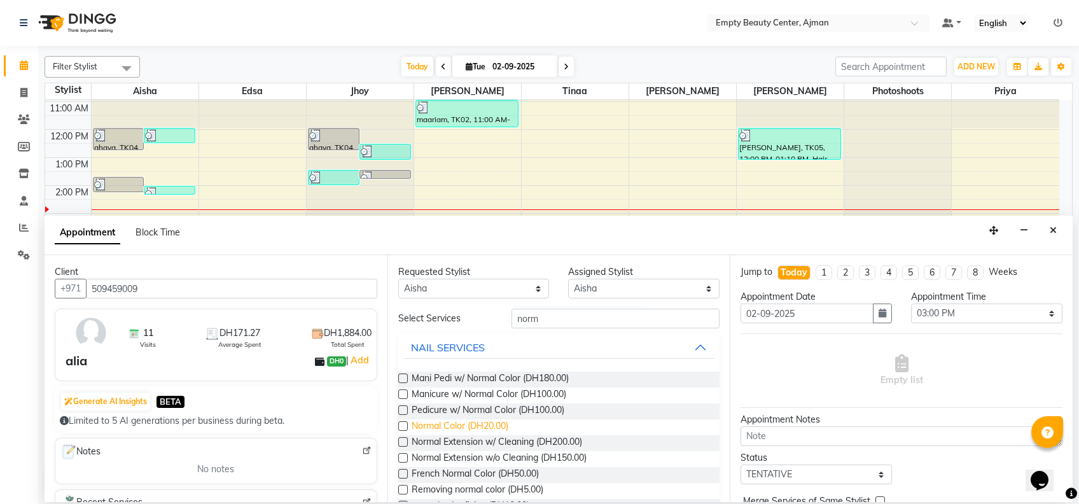
click at [458, 428] on span "Normal Color (DH20.00)" at bounding box center [460, 427] width 97 height 16
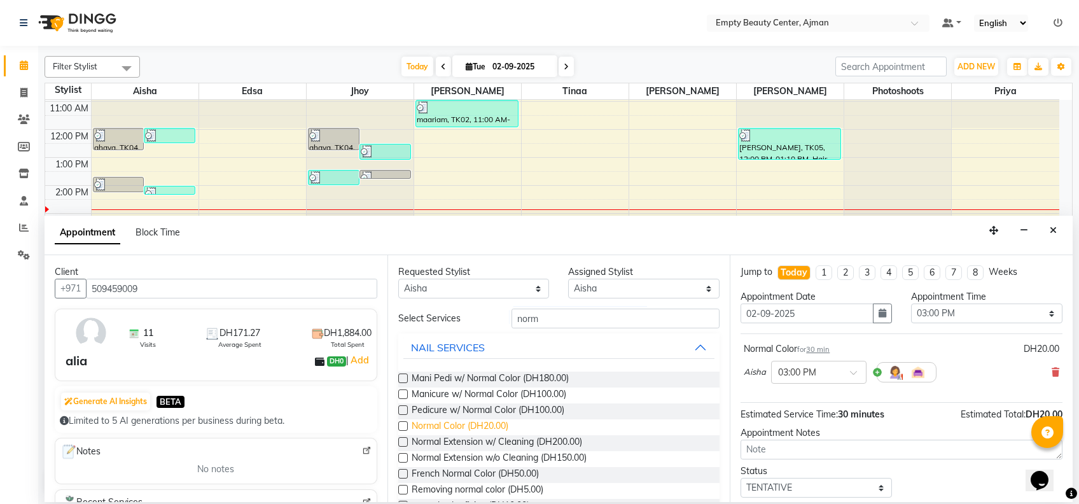
click at [458, 428] on span "Normal Color (DH20.00)" at bounding box center [460, 427] width 97 height 16
checkbox input "false"
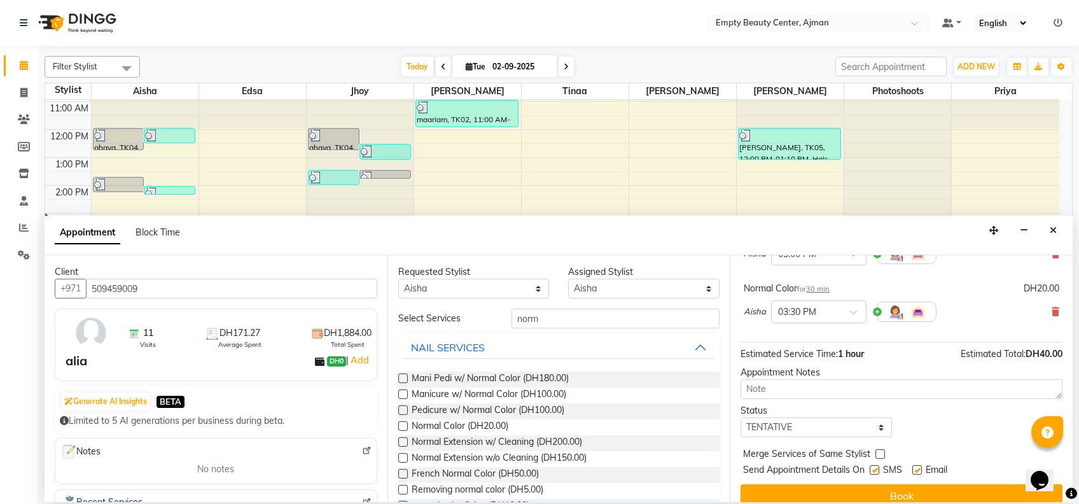
scroll to position [132, 0]
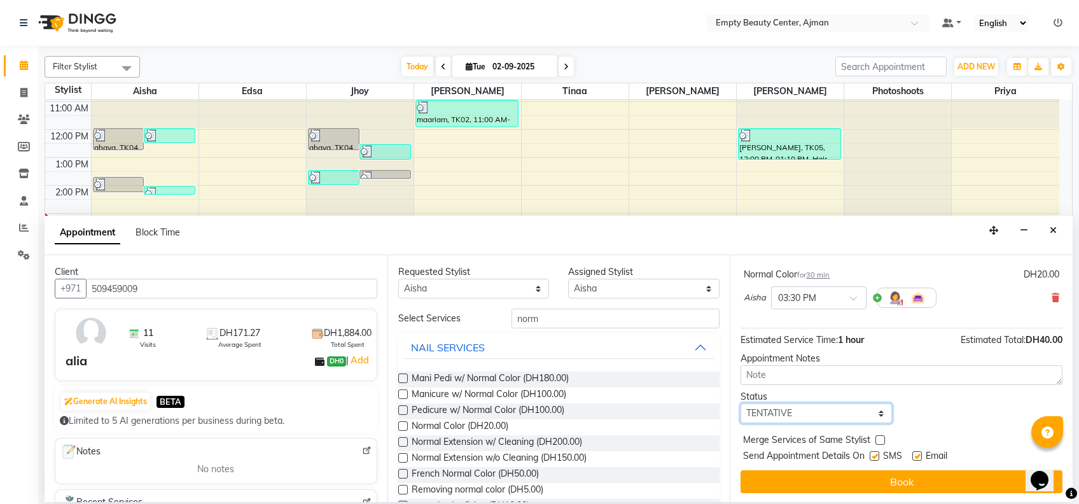
click at [830, 407] on select "Select TENTATIVE CONFIRM CHECK-IN UPCOMING" at bounding box center [816, 414] width 151 height 20
select select "confirm booking"
click at [741, 404] on select "Select TENTATIVE CONFIRM CHECK-IN UPCOMING" at bounding box center [816, 414] width 151 height 20
click at [876, 435] on label at bounding box center [881, 440] width 10 height 10
click at [876, 437] on input "checkbox" at bounding box center [880, 441] width 8 height 8
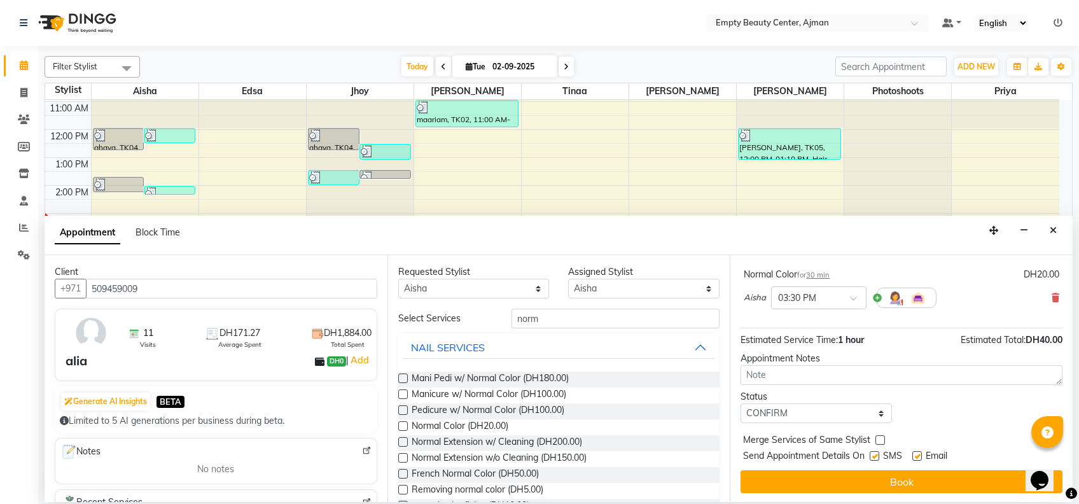
checkbox input "true"
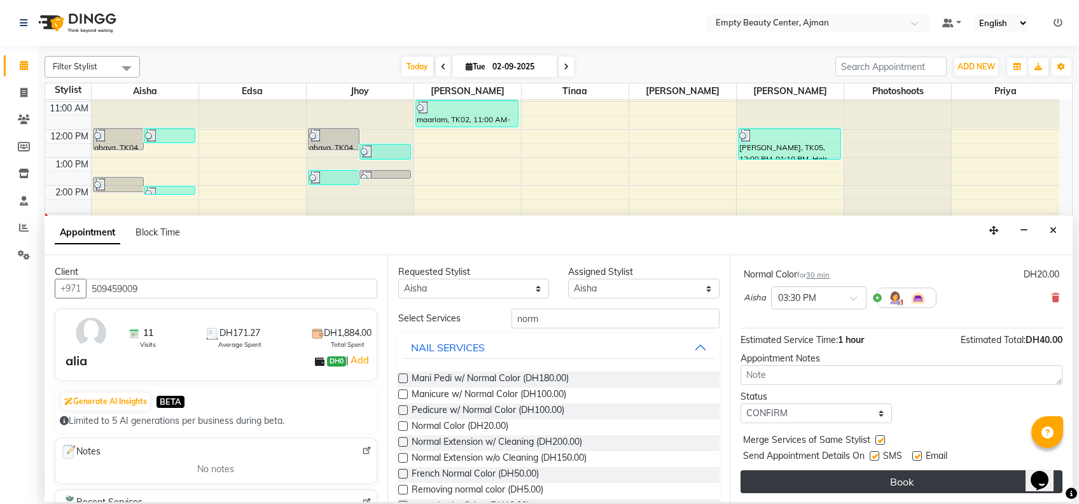
click at [917, 491] on button "Book" at bounding box center [902, 481] width 322 height 23
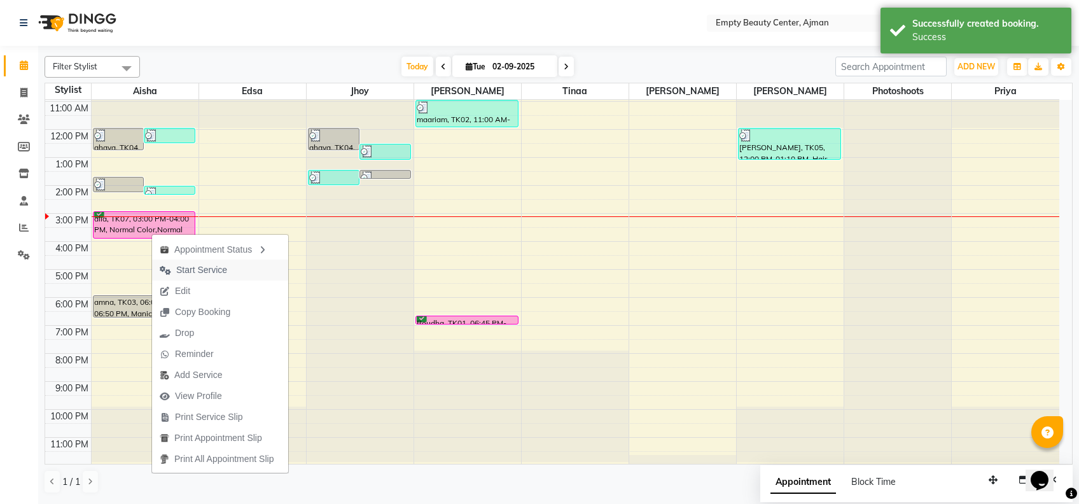
click at [218, 272] on span "Start Service" at bounding box center [201, 270] width 51 height 13
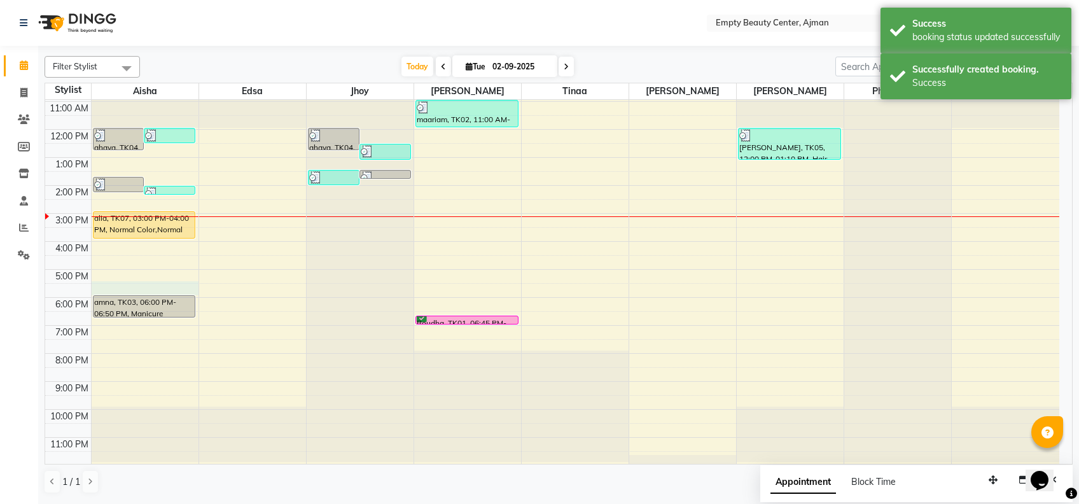
click at [140, 285] on div "12:00 AM 1:00 AM 2:00 AM 3:00 AM 4:00 AM 5:00 AM 6:00 AM 7:00 AM 8:00 AM 9:00 A…" at bounding box center [552, 130] width 1015 height 672
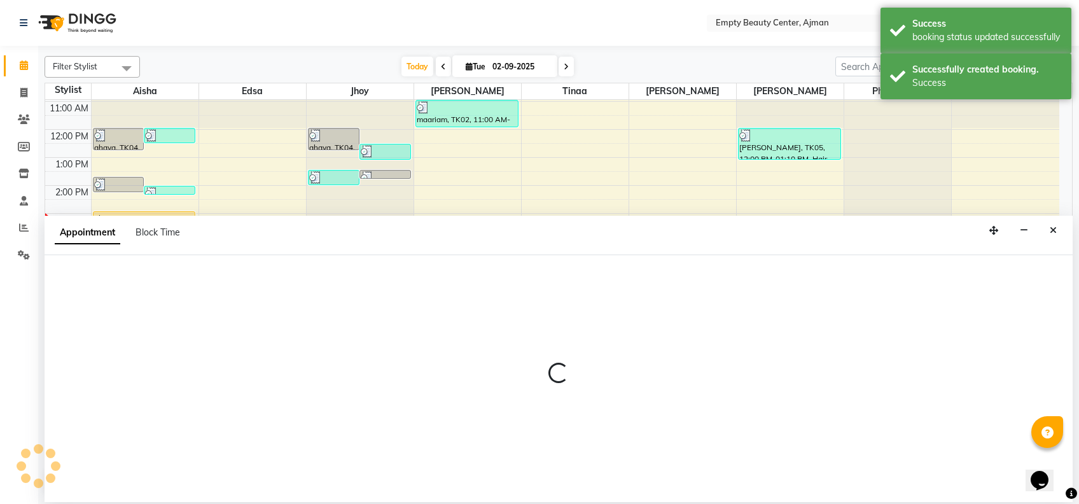
select select "41790"
select select "1050"
select select "tentative"
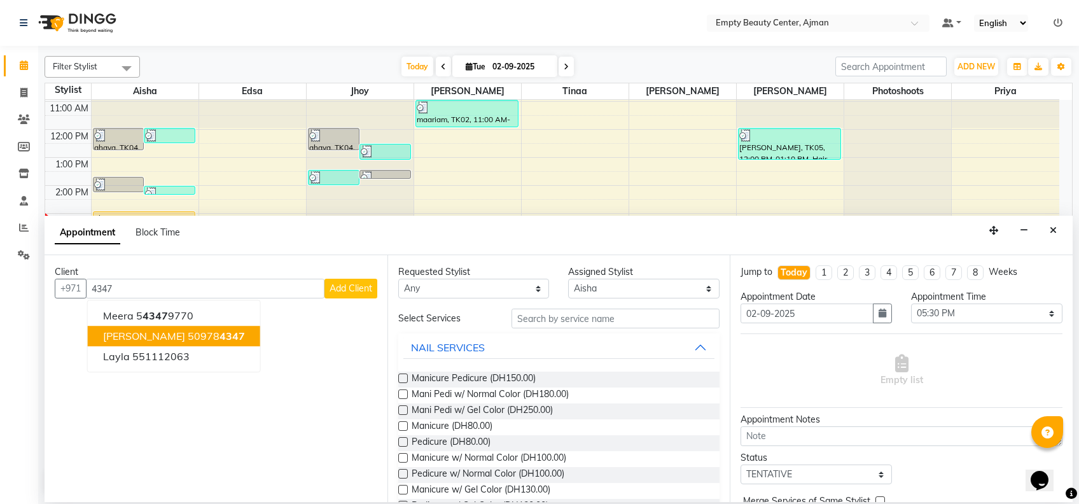
click at [188, 333] on ngb-highlight "50978 4347" at bounding box center [216, 336] width 57 height 13
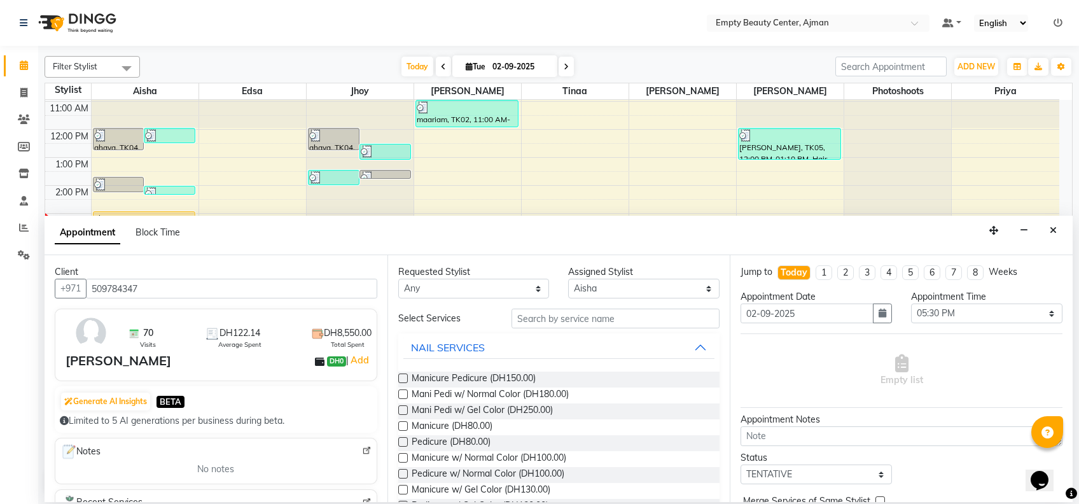
type input "509784347"
drag, startPoint x: 514, startPoint y: 293, endPoint x: 507, endPoint y: 327, distance: 33.7
click at [507, 327] on div "Requested Stylist Any [PERSON_NAME] Edsa jhoy [PERSON_NAME] Photoshoots [PERSON…" at bounding box center [559, 378] width 343 height 247
select select "41790"
click at [398, 279] on select "Any [PERSON_NAME] Edsa jhoy [PERSON_NAME] Photoshoots Priya [PERSON_NAME] [PERS…" at bounding box center [473, 289] width 151 height 20
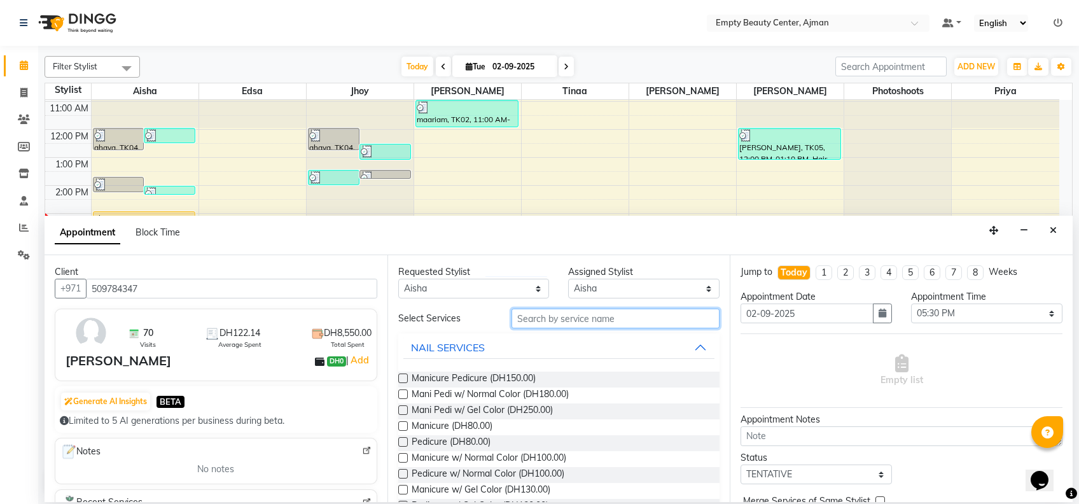
click at [578, 313] on input "text" at bounding box center [616, 319] width 208 height 20
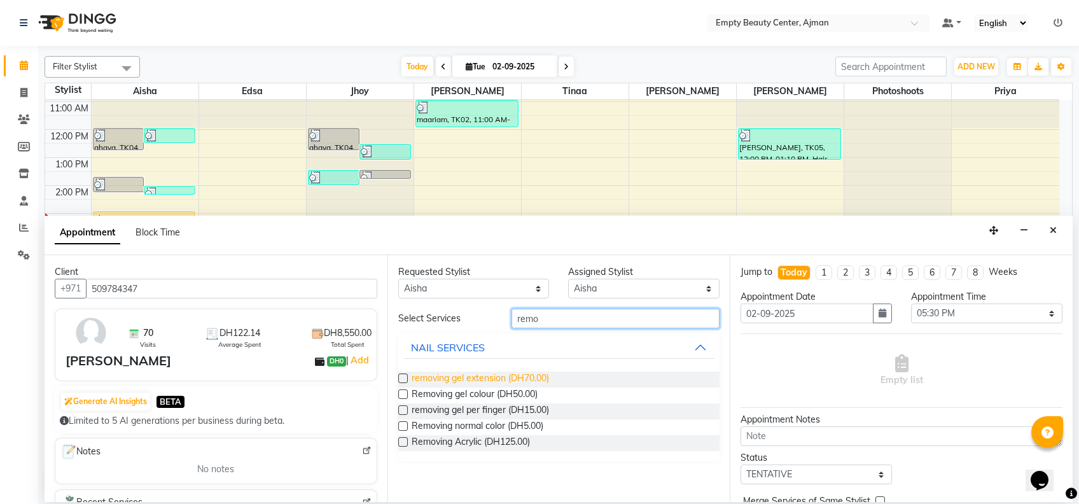
type input "remo"
click at [519, 372] on span "removing gel extension (DH70.00)" at bounding box center [480, 380] width 137 height 16
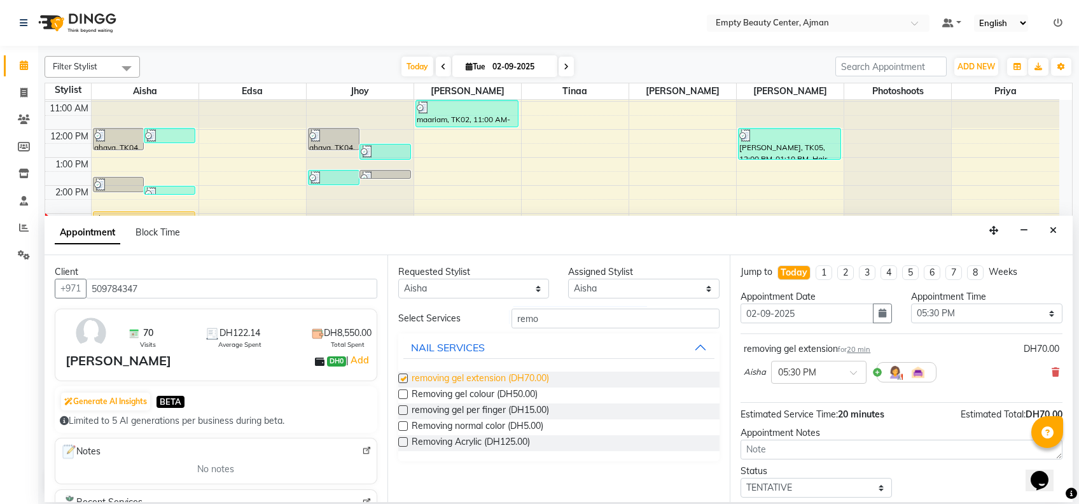
checkbox input "false"
click at [557, 326] on input "remo" at bounding box center [616, 319] width 208 height 20
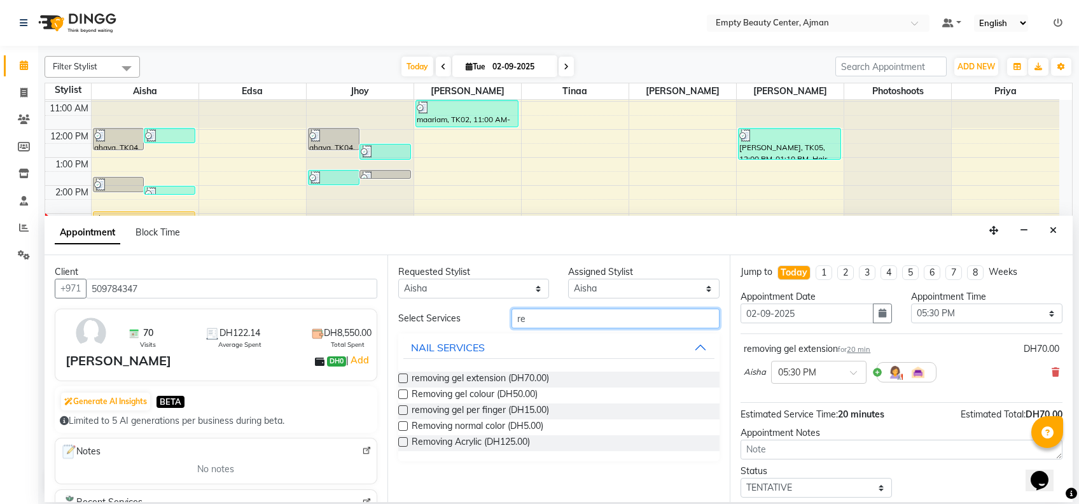
type input "r"
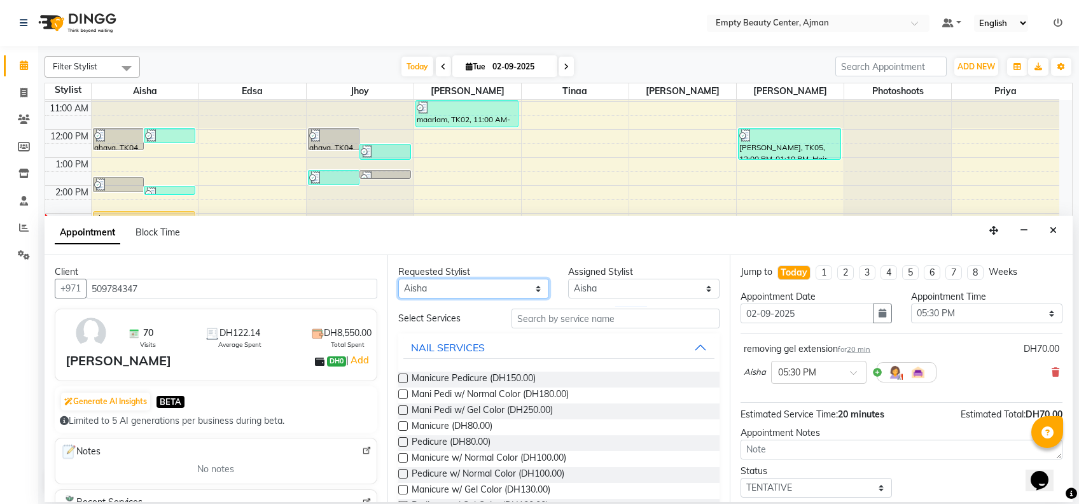
click at [481, 292] on select "Any [PERSON_NAME] Edsa jhoy [PERSON_NAME] Photoshoots Priya [PERSON_NAME] [PERS…" at bounding box center [473, 289] width 151 height 20
select select "59636"
click at [398, 279] on select "Any [PERSON_NAME] Edsa jhoy [PERSON_NAME] Photoshoots Priya [PERSON_NAME] [PERS…" at bounding box center [473, 289] width 151 height 20
select select "59636"
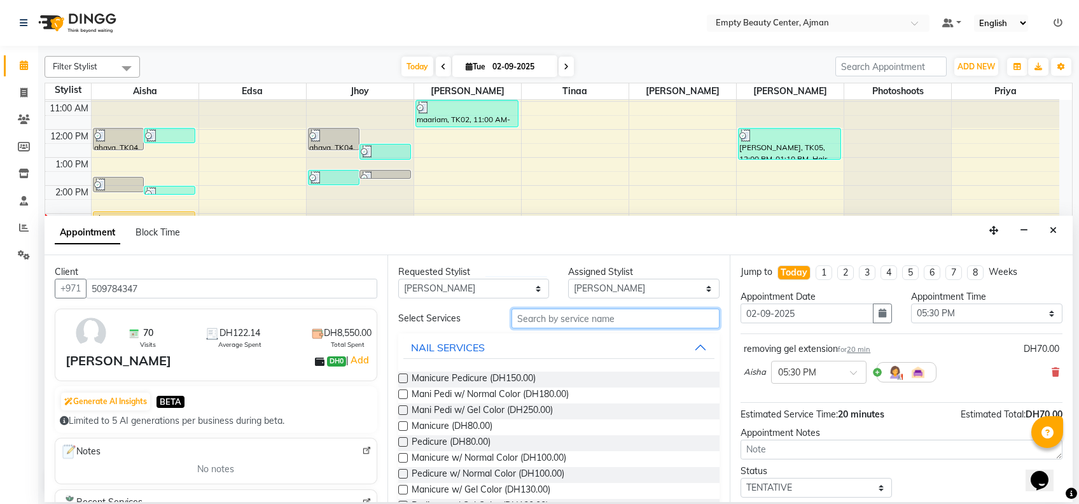
click at [551, 328] on input "text" at bounding box center [616, 319] width 208 height 20
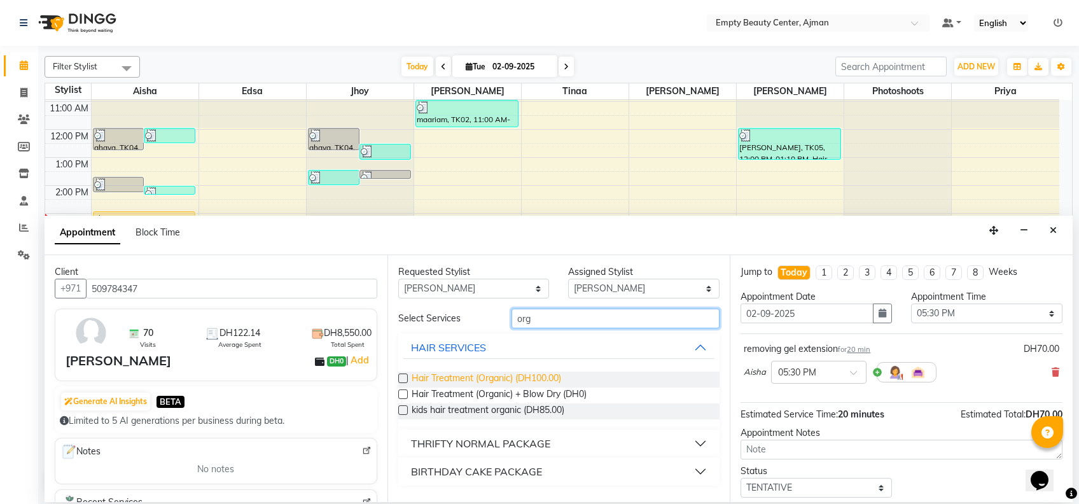
type input "org"
click at [523, 374] on span "Hair Treatment (Organic) (DH100.00)" at bounding box center [487, 380] width 150 height 16
checkbox input "false"
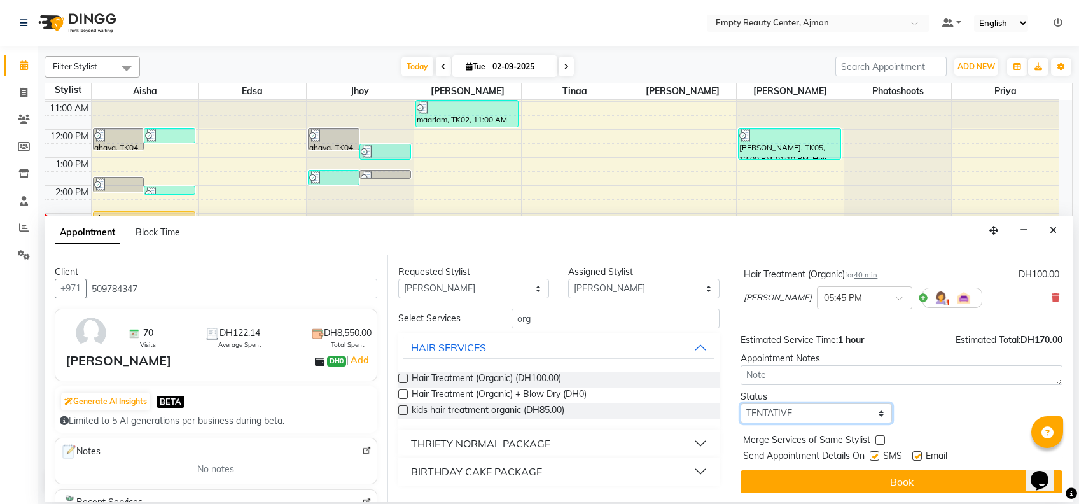
click at [796, 405] on select "Select TENTATIVE CONFIRM CHECK-IN UPCOMING" at bounding box center [816, 414] width 151 height 20
select select "confirm booking"
click at [741, 404] on select "Select TENTATIVE CONFIRM CHECK-IN UPCOMING" at bounding box center [816, 414] width 151 height 20
click at [824, 299] on input "text" at bounding box center [852, 296] width 56 height 13
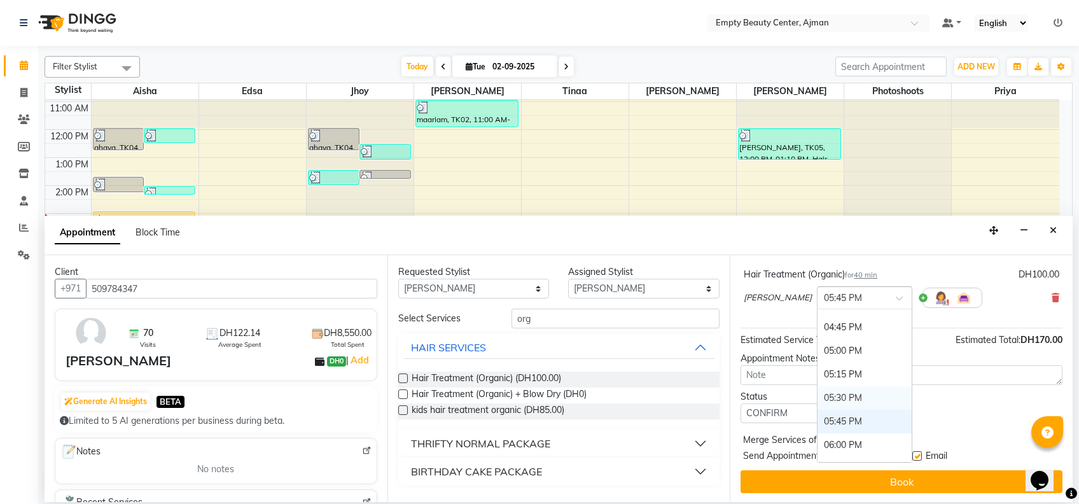
click at [818, 386] on div "05:30 PM" at bounding box center [865, 398] width 94 height 24
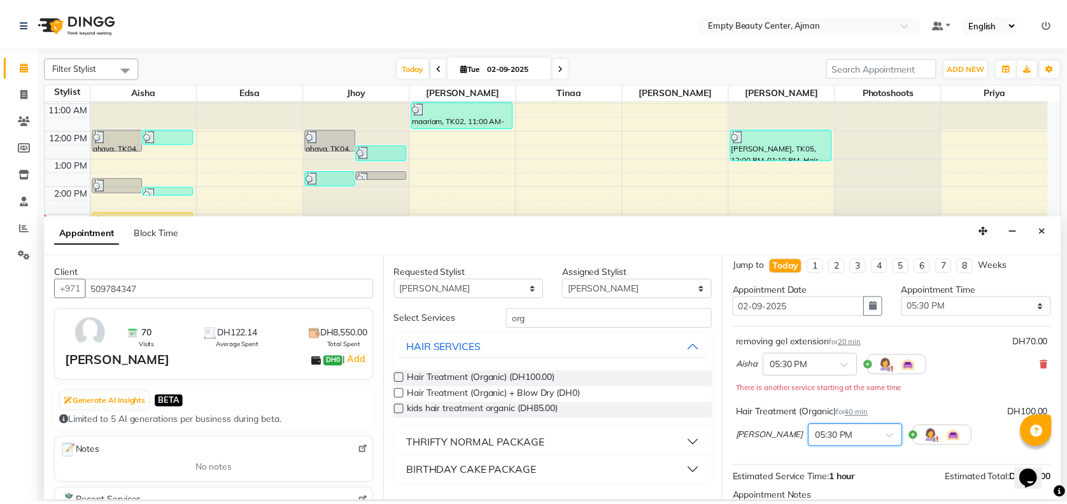
scroll to position [146, 0]
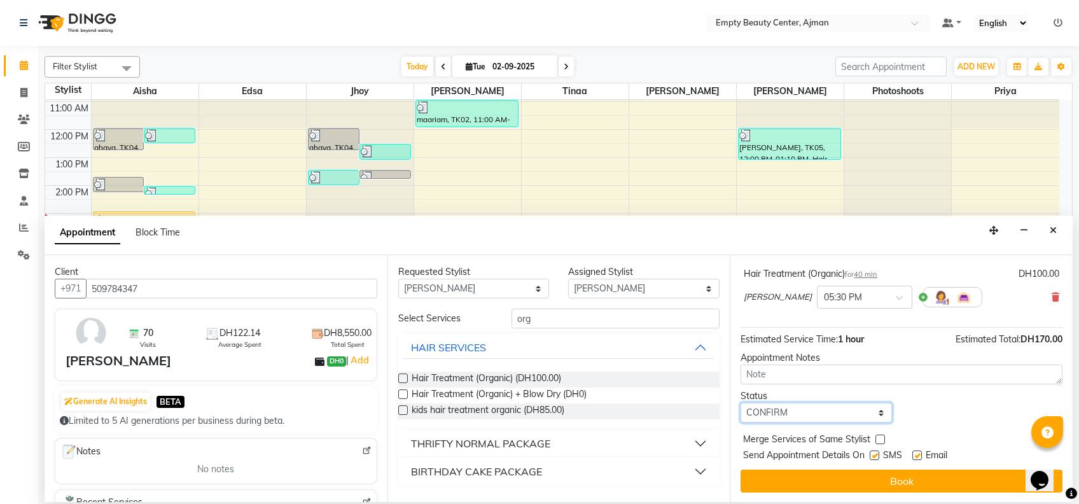
click at [861, 418] on select "Select TENTATIVE CONFIRM CHECK-IN UPCOMING" at bounding box center [816, 413] width 151 height 20
click at [741, 403] on select "Select TENTATIVE CONFIRM CHECK-IN UPCOMING" at bounding box center [816, 413] width 151 height 20
click at [883, 438] on label at bounding box center [881, 440] width 10 height 10
click at [883, 438] on input "checkbox" at bounding box center [880, 441] width 8 height 8
checkbox input "true"
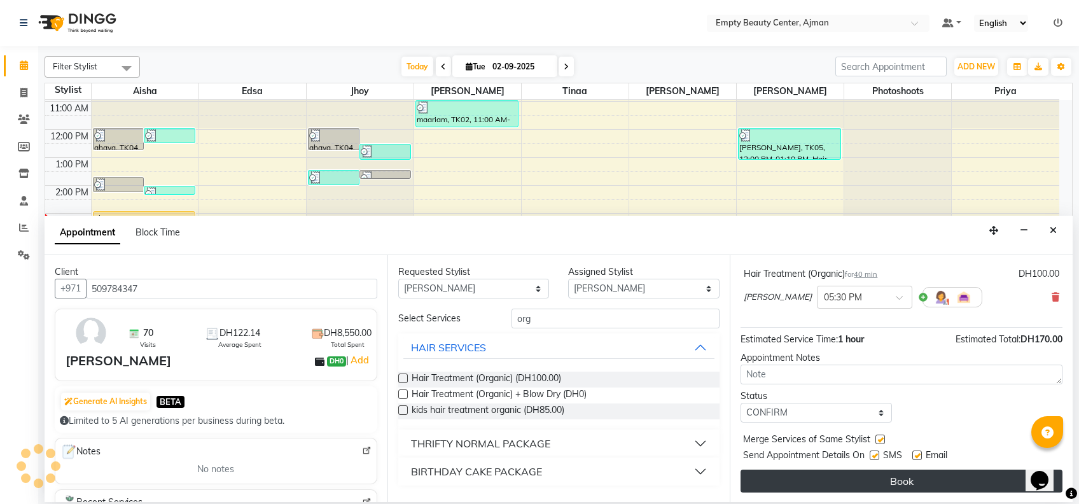
click at [924, 478] on button "Book" at bounding box center [902, 481] width 322 height 23
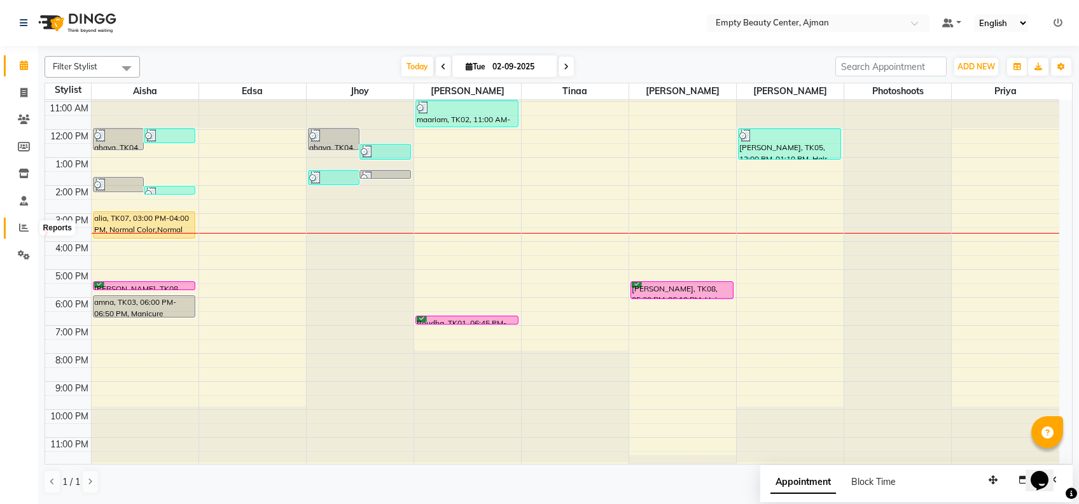
click at [15, 232] on span at bounding box center [24, 228] width 22 height 15
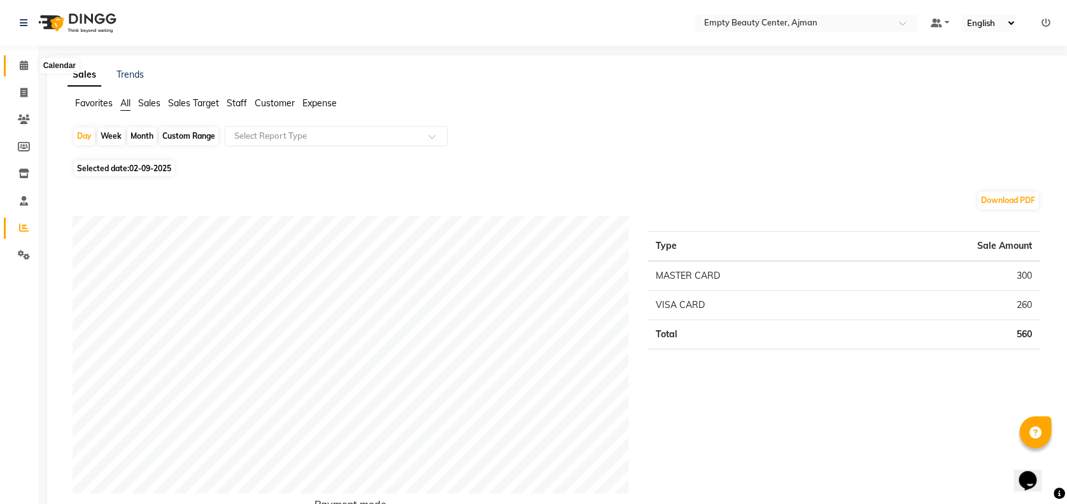
click at [20, 66] on icon at bounding box center [24, 65] width 8 height 10
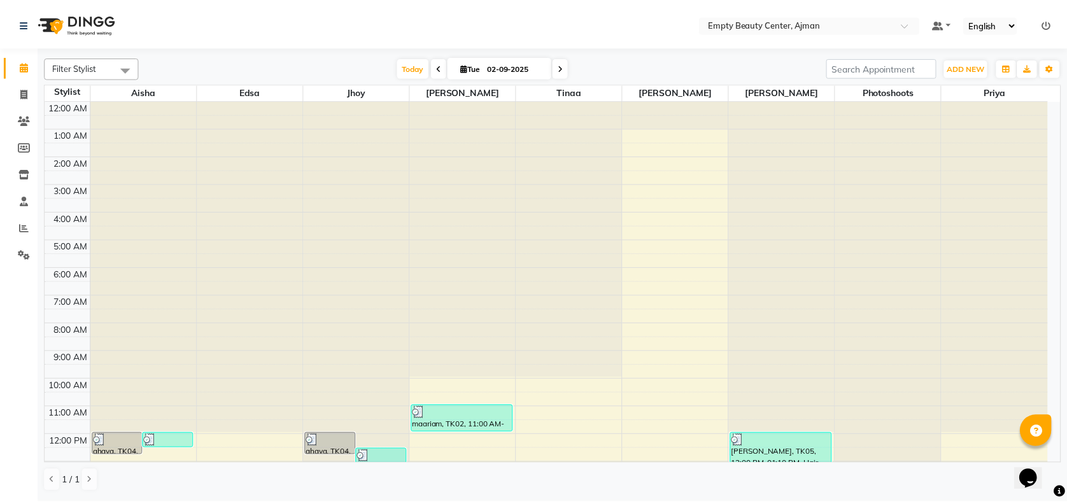
scroll to position [306, 0]
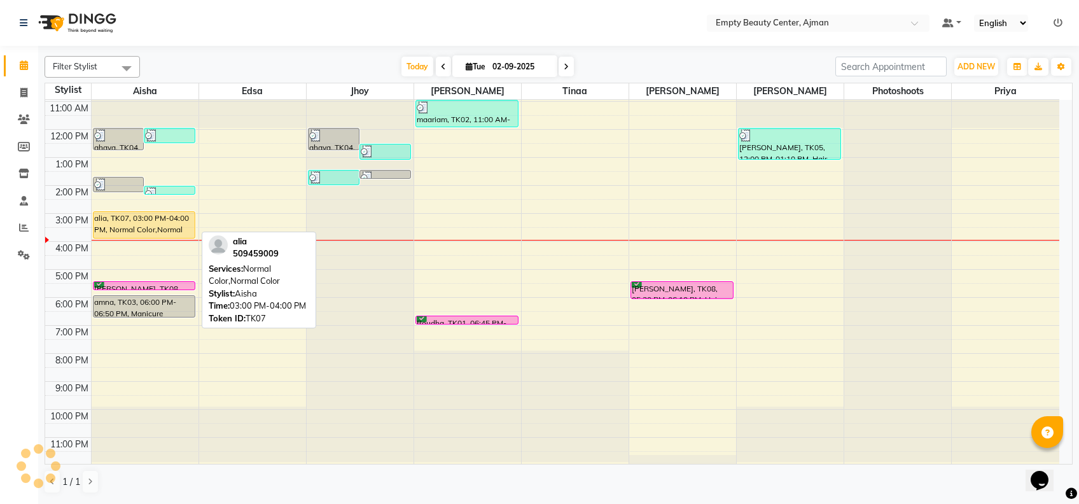
click at [158, 227] on div "alia, TK07, 03:00 PM-04:00 PM, Normal Color,Normal Color" at bounding box center [145, 225] width 102 height 26
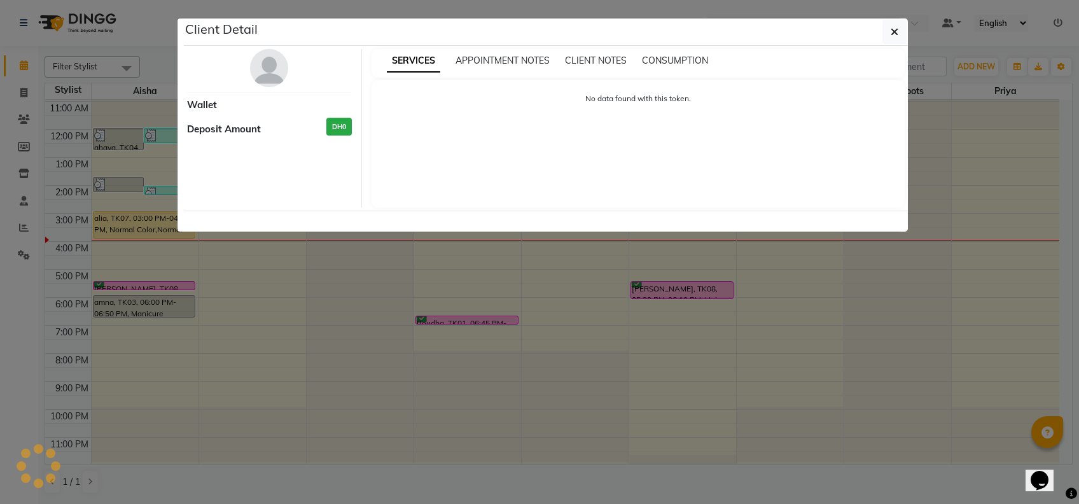
select select "1"
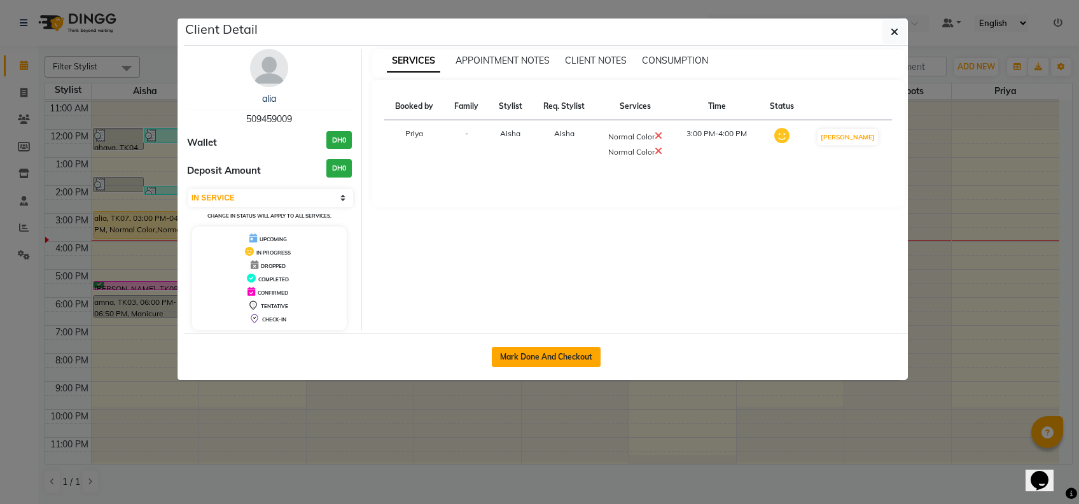
click at [542, 356] on button "Mark Done And Checkout" at bounding box center [546, 357] width 109 height 20
select select "service"
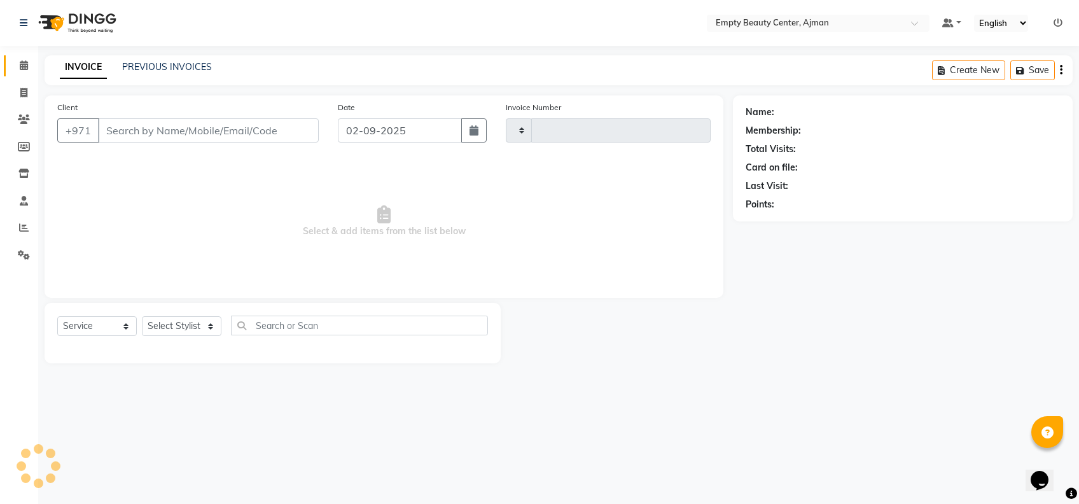
type input "2187"
select select "769"
type input "509459009"
select select "41790"
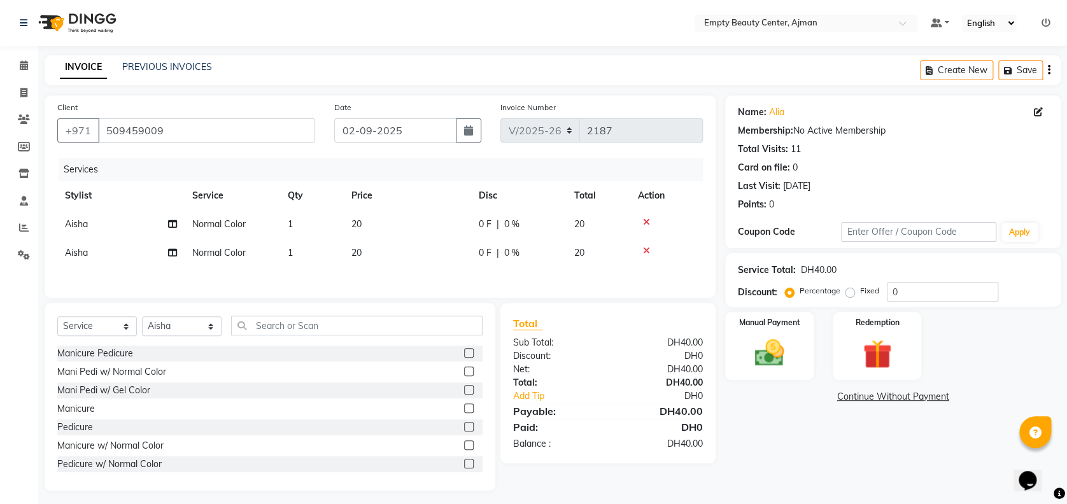
click at [249, 234] on td "Normal Color" at bounding box center [232, 224] width 95 height 29
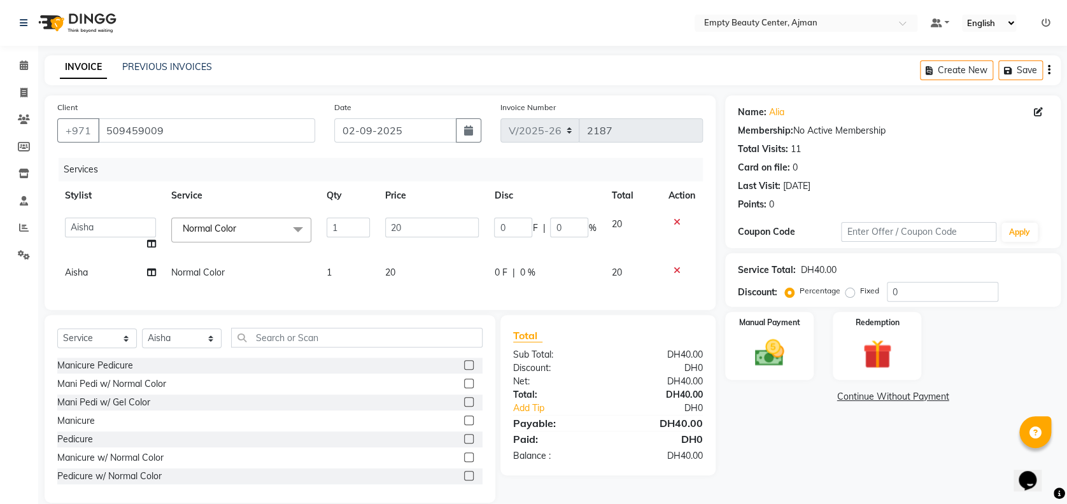
click at [248, 234] on span "Normal Color x" at bounding box center [213, 230] width 68 height 16
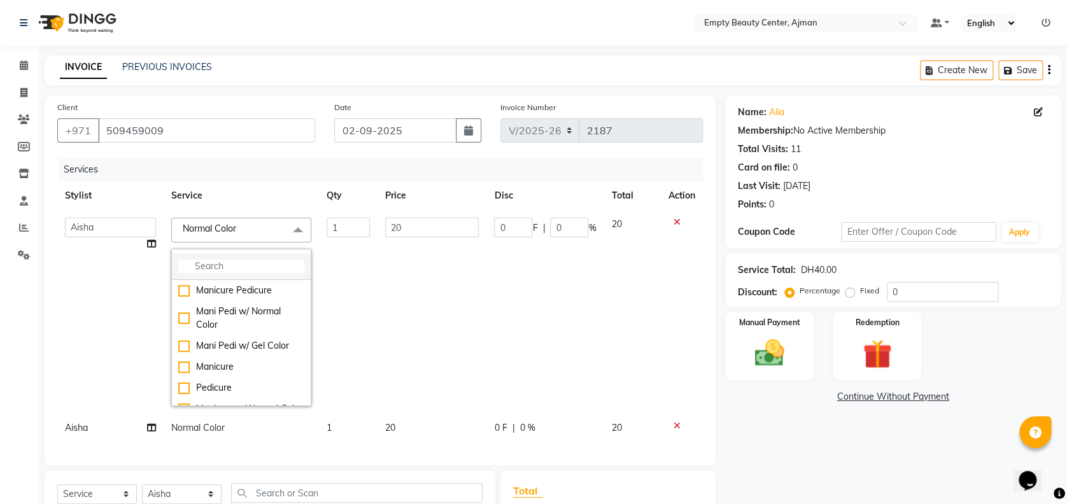
click at [265, 260] on input "multiselect-search" at bounding box center [241, 266] width 126 height 13
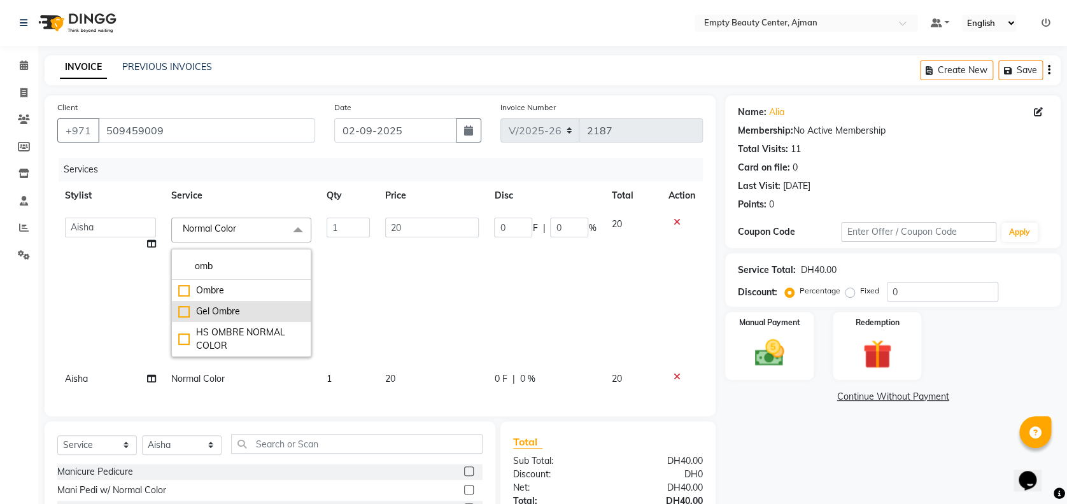
type input "omb"
click at [278, 304] on li "Gel Ombre" at bounding box center [241, 311] width 139 height 21
checkbox input "true"
type input "150"
click at [273, 299] on li "Ombre" at bounding box center [241, 290] width 139 height 21
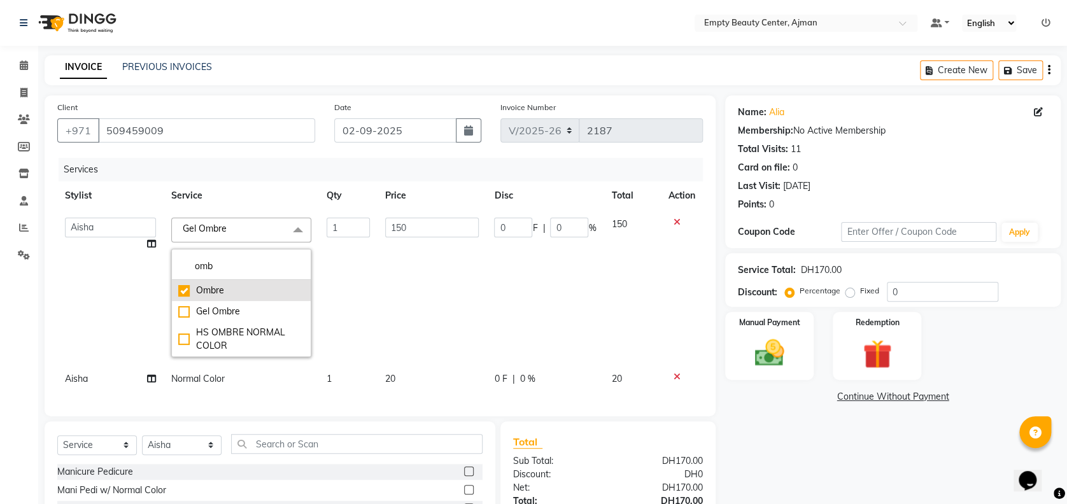
checkbox input "true"
checkbox input "false"
click at [458, 291] on td "100" at bounding box center [431, 287] width 109 height 155
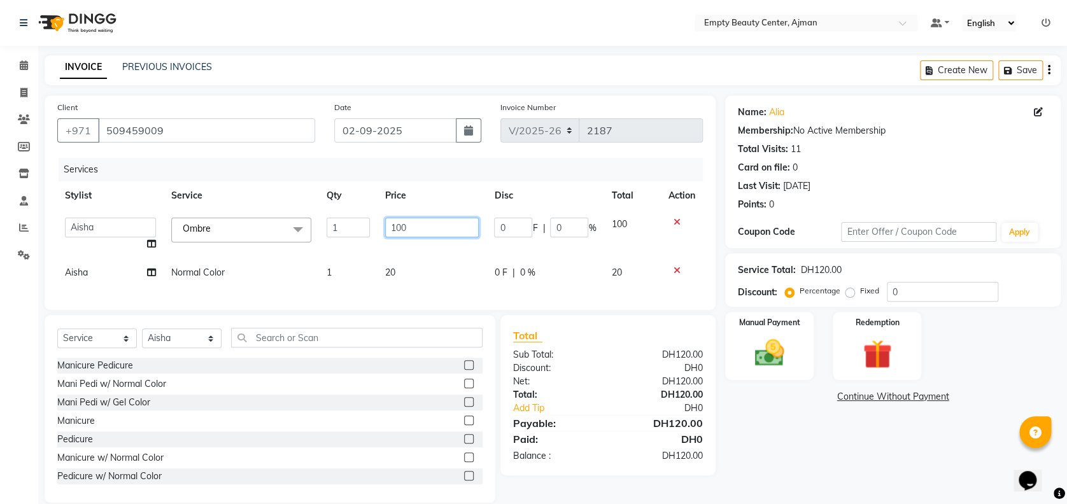
click at [443, 224] on input "100" at bounding box center [432, 228] width 94 height 20
type input "1"
type input "80"
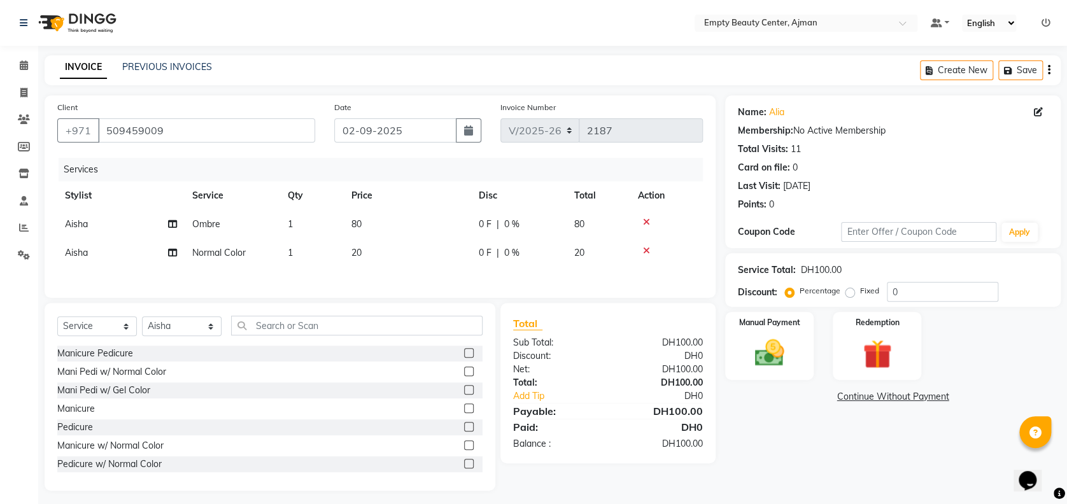
click at [833, 465] on div "Name: Alia Membership: No Active Membership Total Visits: 11 Card on file: 0 La…" at bounding box center [897, 292] width 345 height 395
click at [802, 334] on div "Manual Payment" at bounding box center [769, 346] width 92 height 71
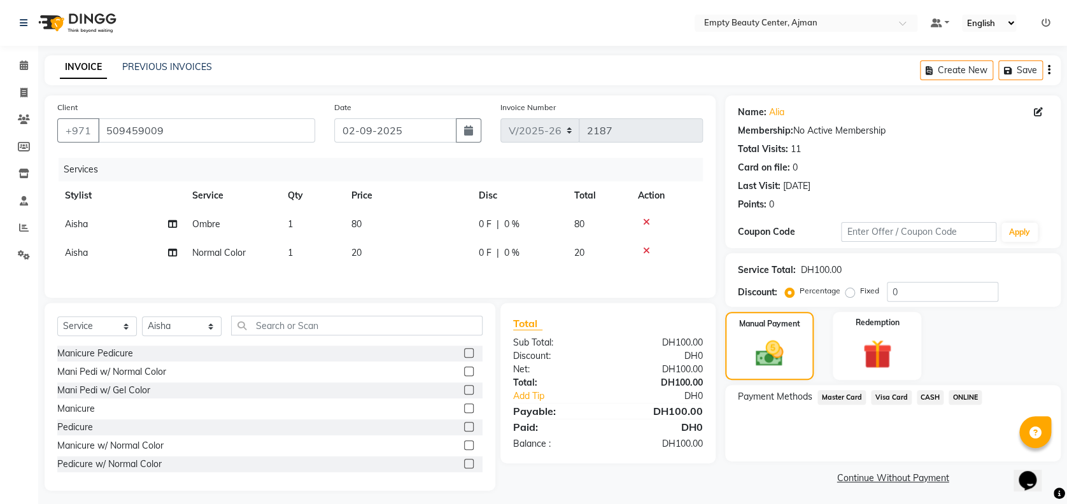
click at [897, 396] on span "Visa Card" at bounding box center [891, 397] width 41 height 15
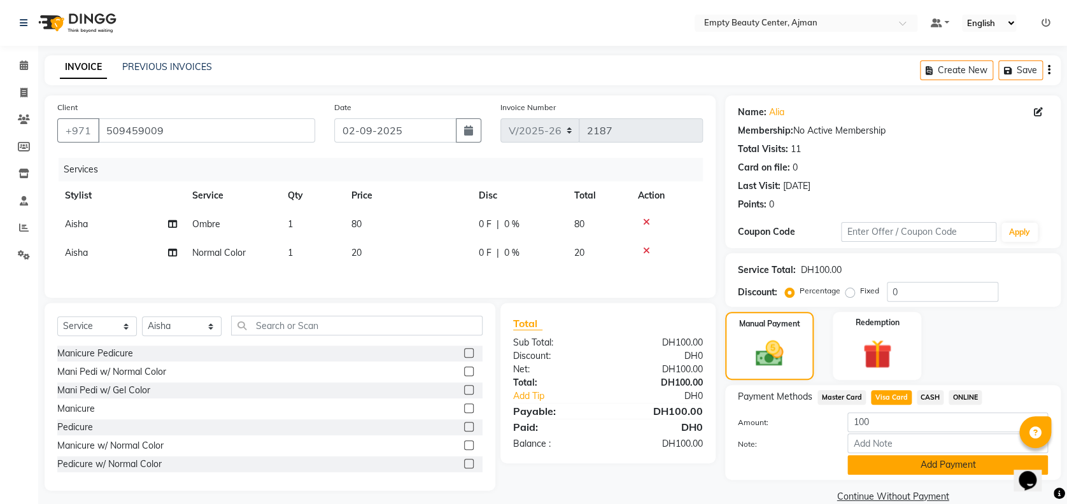
click at [947, 468] on button "Add Payment" at bounding box center [947, 465] width 200 height 20
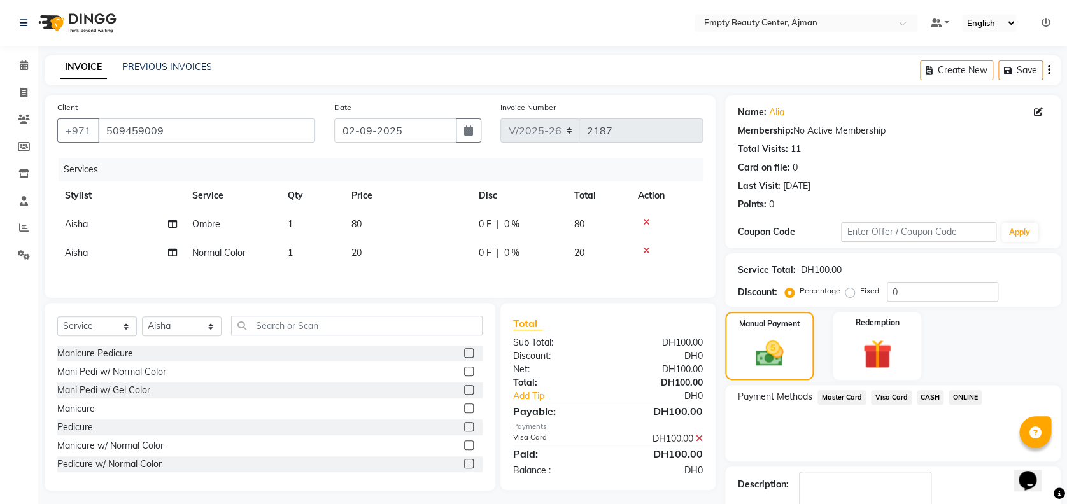
click at [896, 402] on span "Visa Card" at bounding box center [891, 397] width 41 height 15
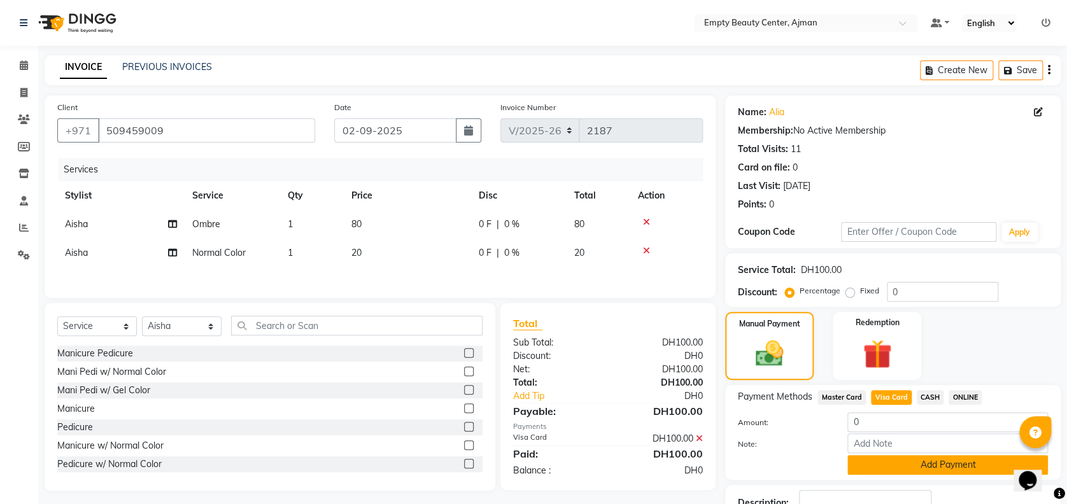
scroll to position [92, 0]
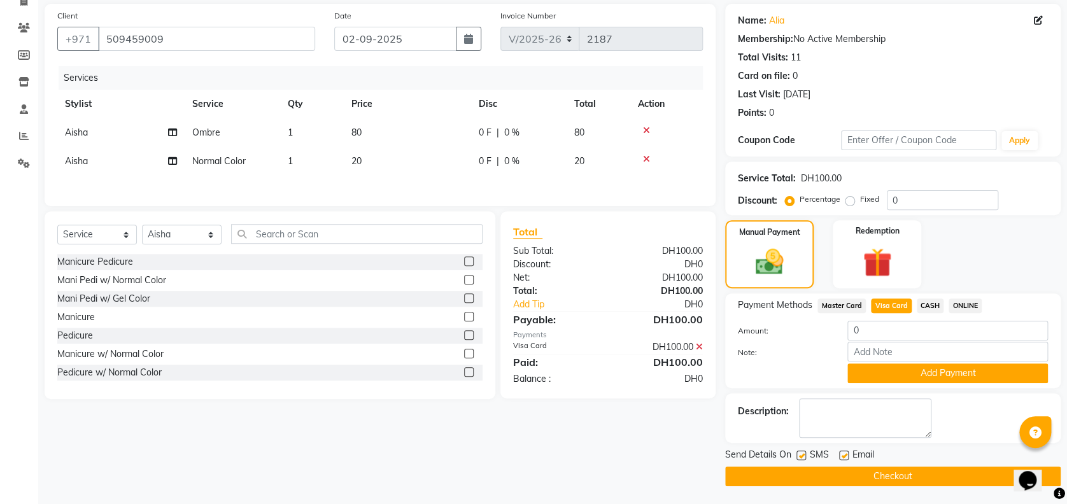
click at [843, 472] on button "Checkout" at bounding box center [892, 477] width 335 height 20
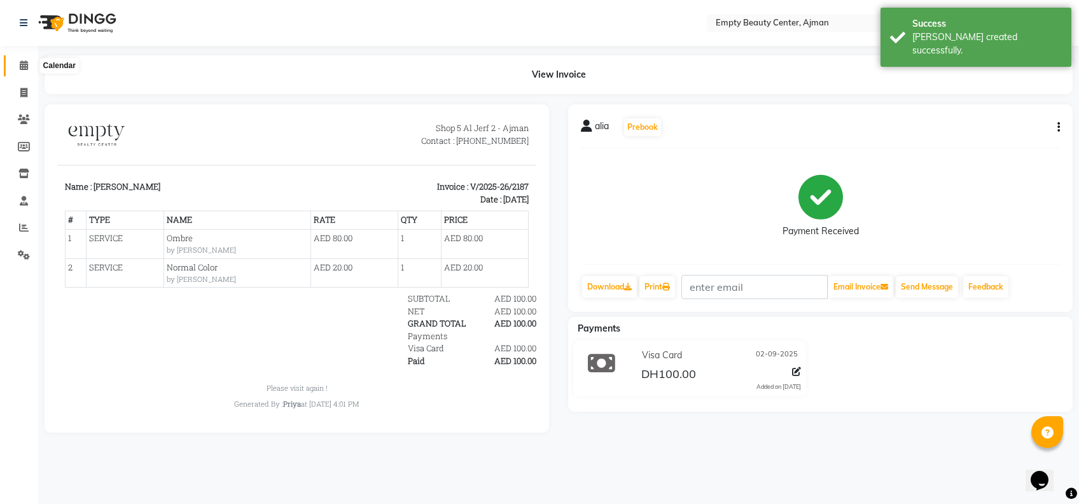
click at [23, 64] on icon at bounding box center [24, 65] width 8 height 10
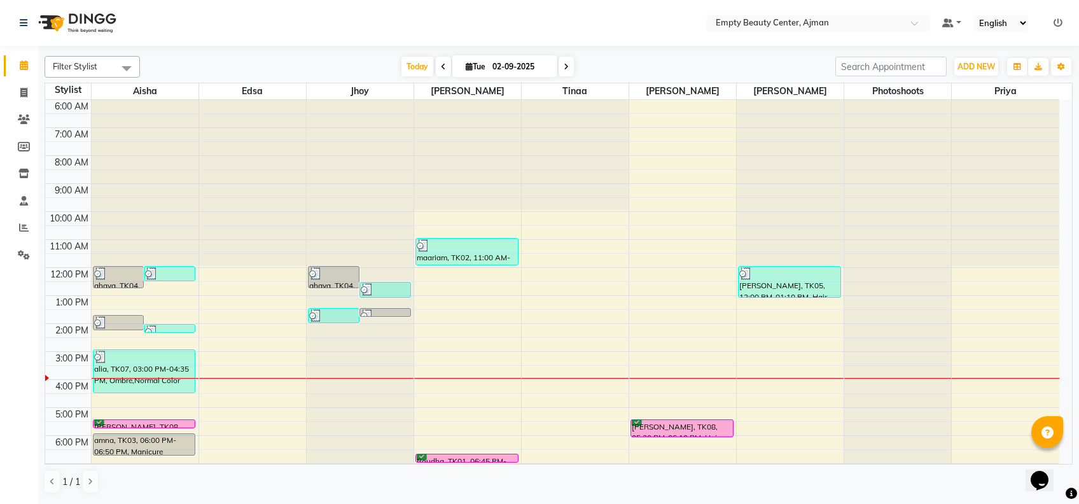
scroll to position [306, 0]
